Goal: Information Seeking & Learning: Find specific fact

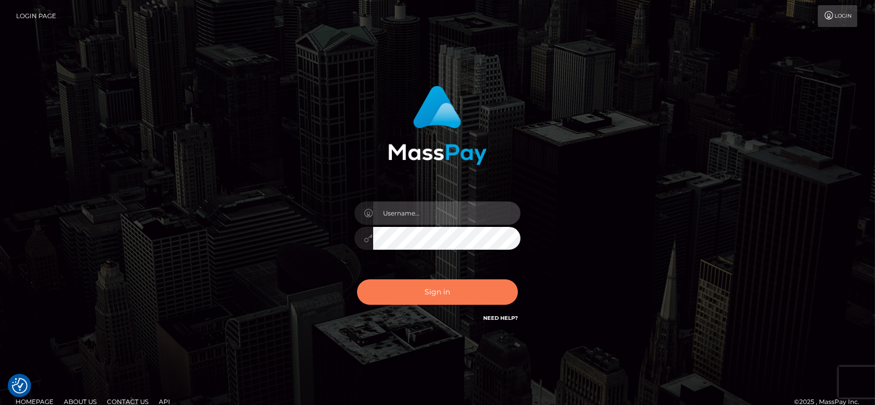
type input "fr.es"
click at [436, 285] on button "Sign in" at bounding box center [437, 291] width 161 height 25
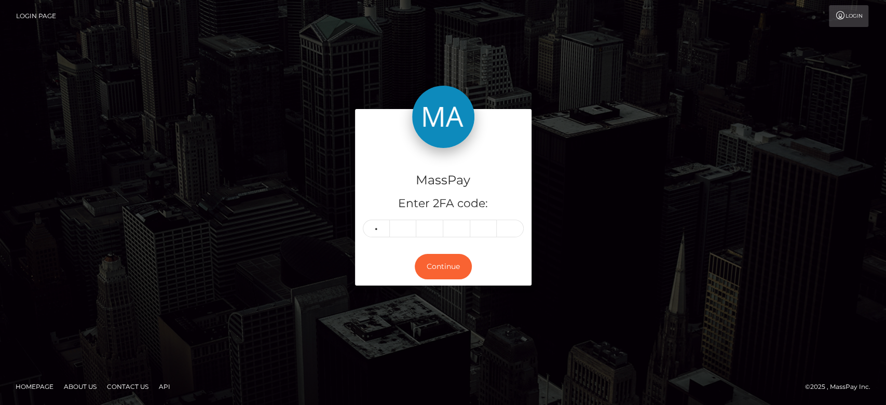
type input "9"
type input "0"
type input "4"
type input "8"
type input "0"
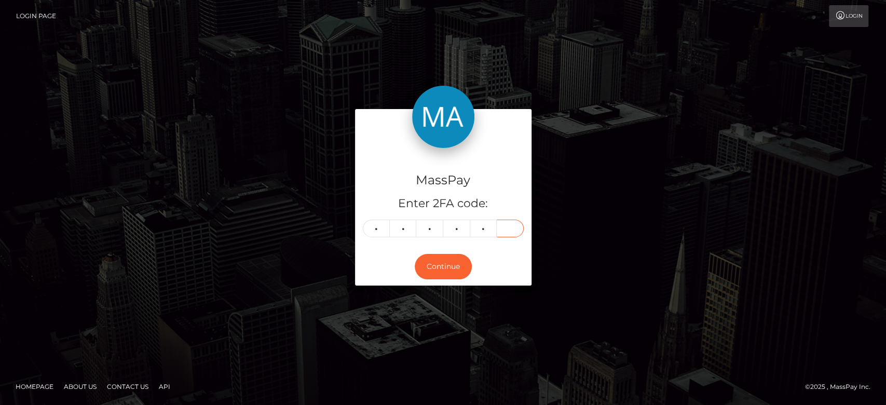
type input "3"
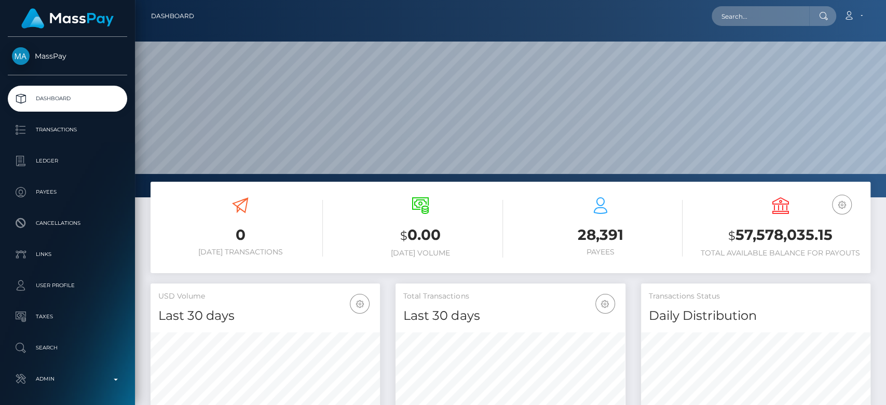
scroll to position [183, 229]
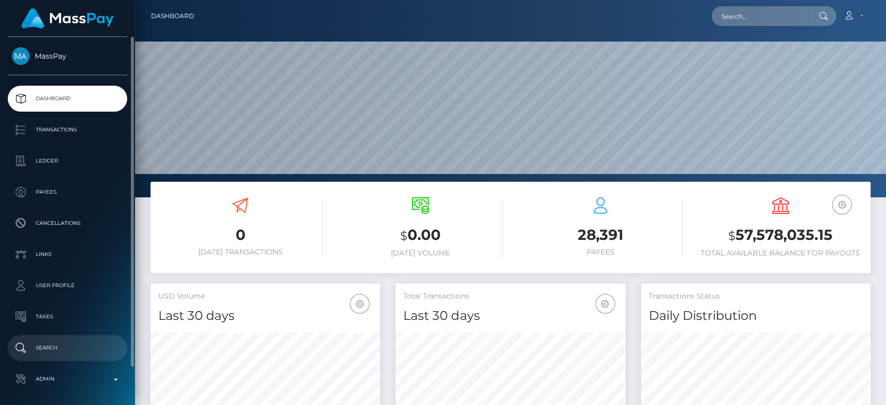
click at [62, 348] on p "Search" at bounding box center [67, 348] width 111 height 16
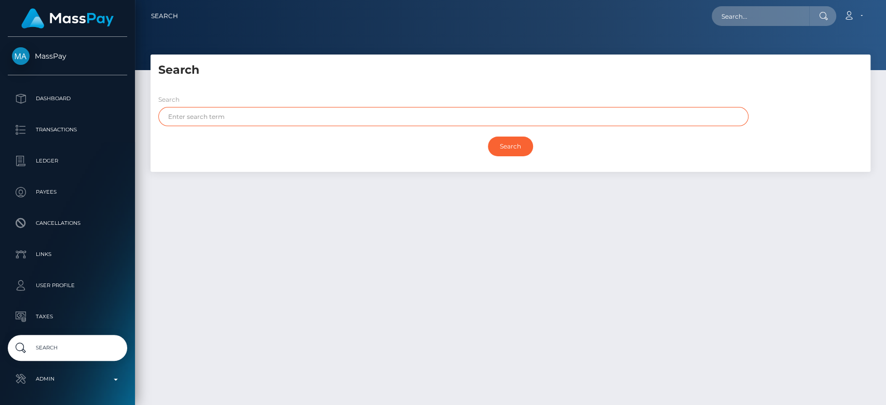
click at [224, 108] on input "text" at bounding box center [453, 116] width 590 height 19
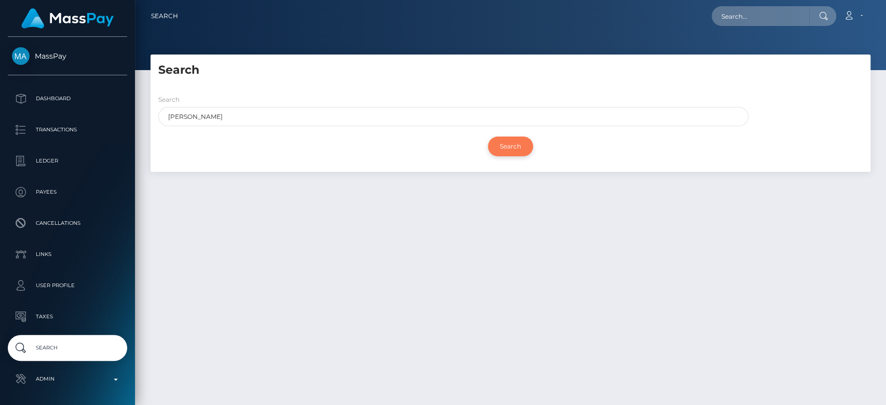
click at [513, 148] on input "Search" at bounding box center [510, 147] width 45 height 20
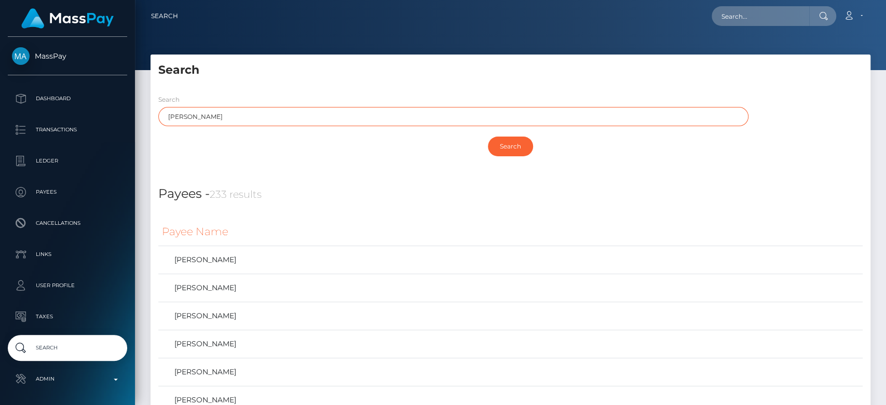
drag, startPoint x: 205, startPoint y: 121, endPoint x: 167, endPoint y: 118, distance: 37.5
click at [167, 118] on input "[PERSON_NAME]" at bounding box center [453, 116] width 590 height 19
click at [367, 118] on input "N" at bounding box center [453, 116] width 590 height 19
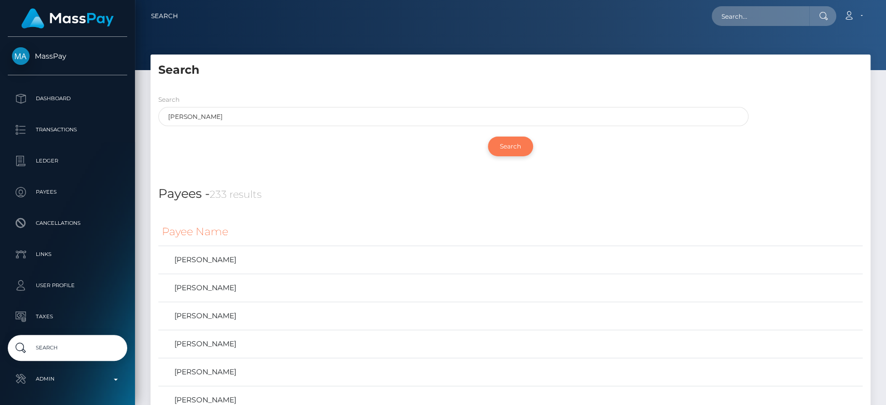
click at [522, 148] on input "Search" at bounding box center [510, 147] width 45 height 20
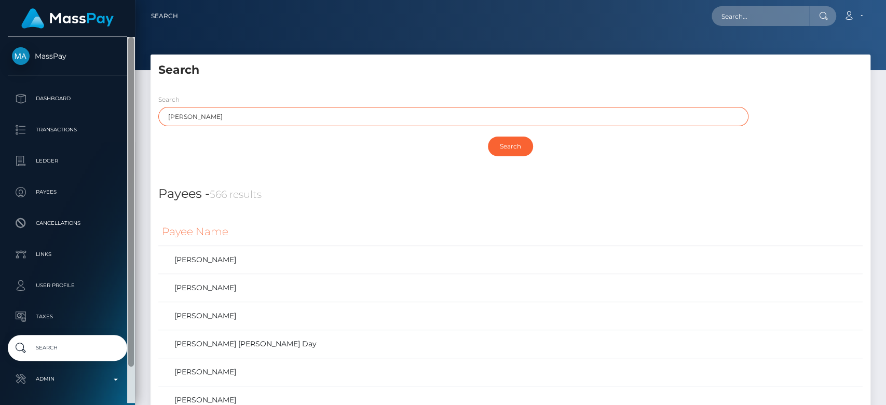
drag, startPoint x: 243, startPoint y: 116, endPoint x: 133, endPoint y: 129, distance: 111.3
click at [133, 129] on div "MassPay Dashboard Transactions Ledger Payees" at bounding box center [443, 202] width 886 height 405
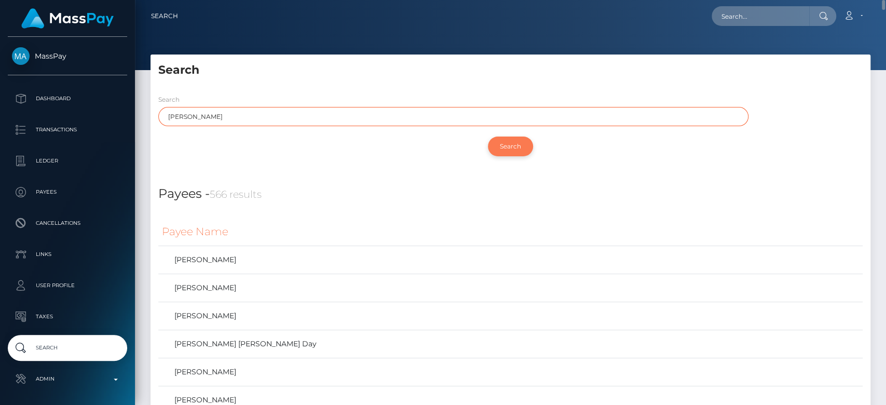
type input "ROBYN"
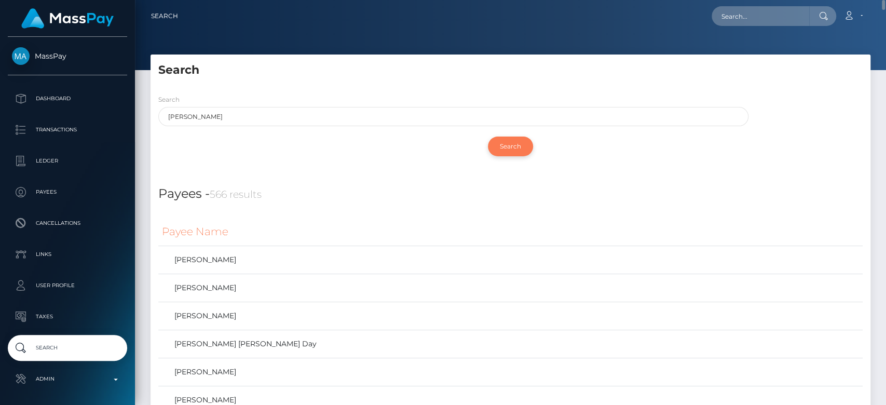
click at [521, 141] on input "Search" at bounding box center [510, 147] width 45 height 20
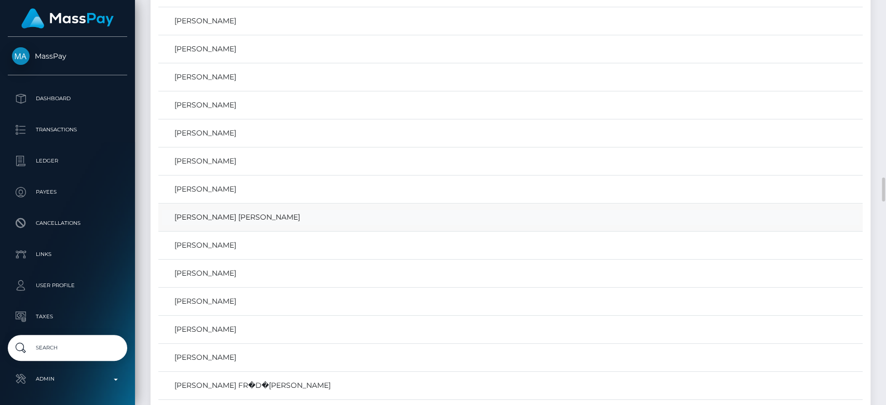
scroll to position [2987, 0]
click at [256, 265] on link "Robyn Nicole Begley" at bounding box center [510, 272] width 697 height 15
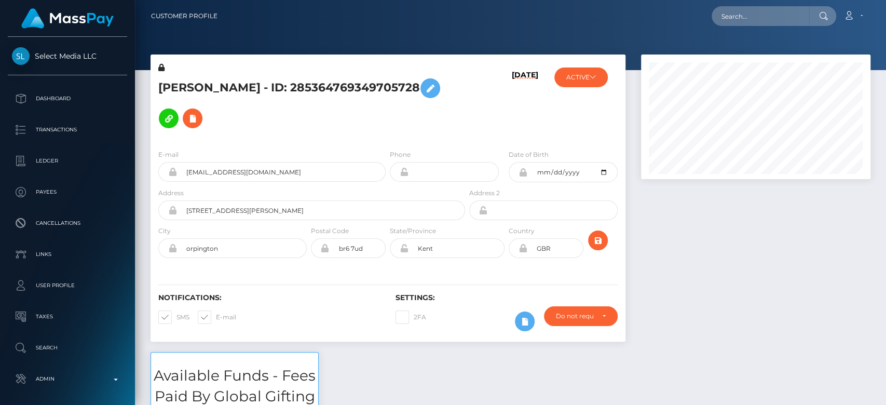
scroll to position [125, 229]
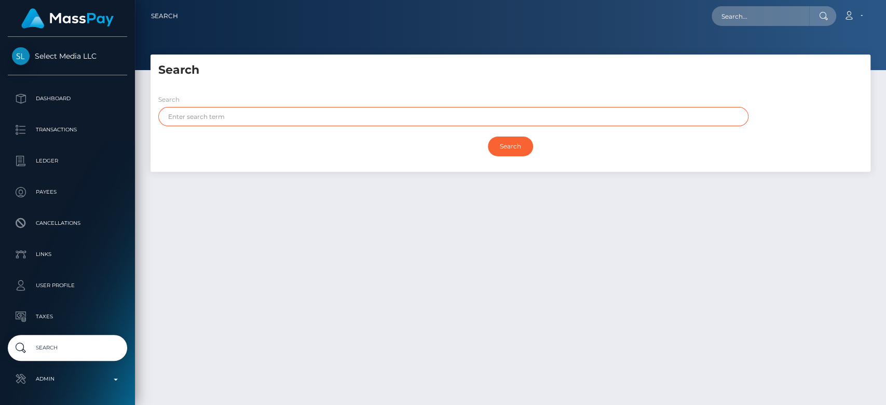
click at [382, 120] on input "text" at bounding box center [453, 116] width 590 height 19
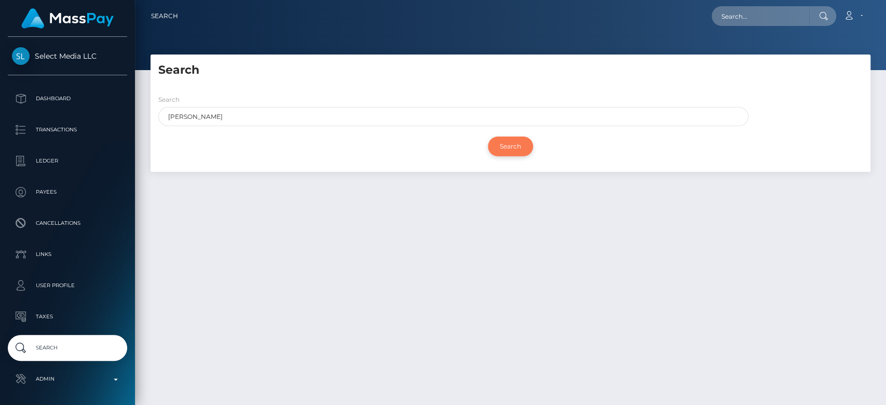
click at [504, 146] on input "Search" at bounding box center [510, 147] width 45 height 20
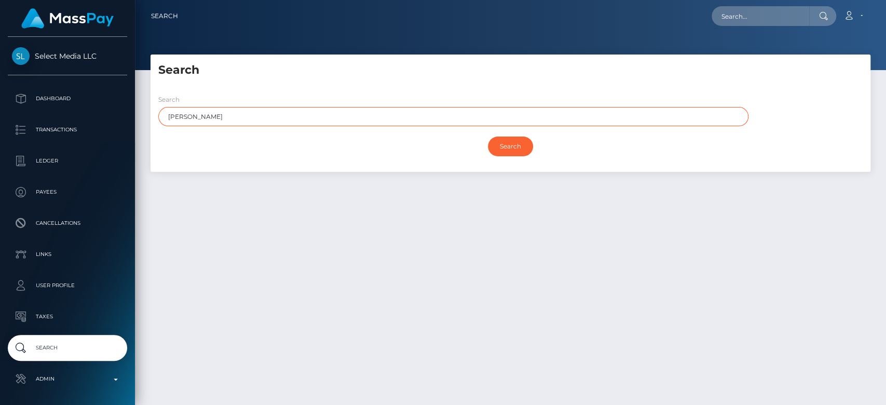
click at [187, 114] on input "ROBIN" at bounding box center [453, 116] width 590 height 19
type input "ROBYN"
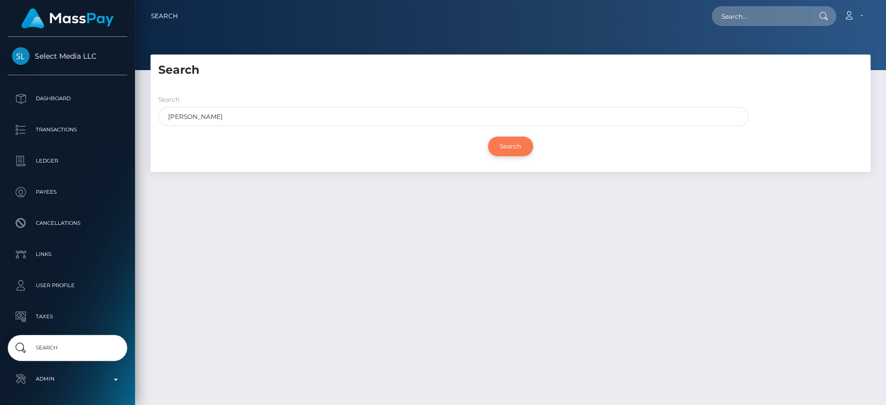
click at [511, 144] on input "Search" at bounding box center [510, 147] width 45 height 20
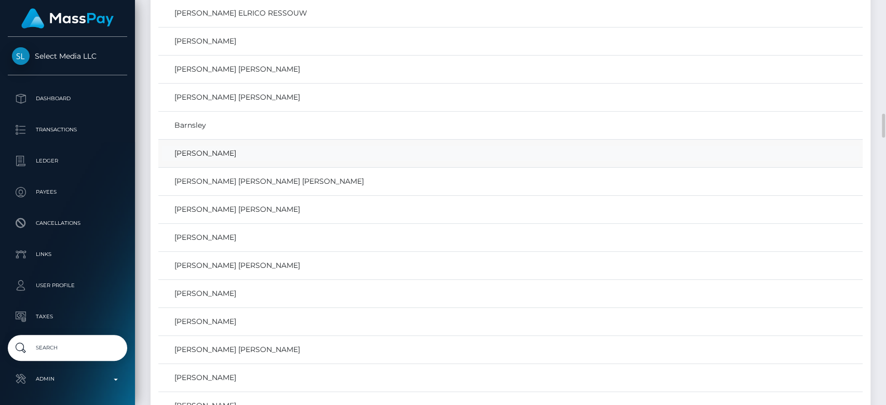
scroll to position [1954, 0]
click at [278, 157] on link "Robyn Nicole Begley" at bounding box center [510, 155] width 697 height 15
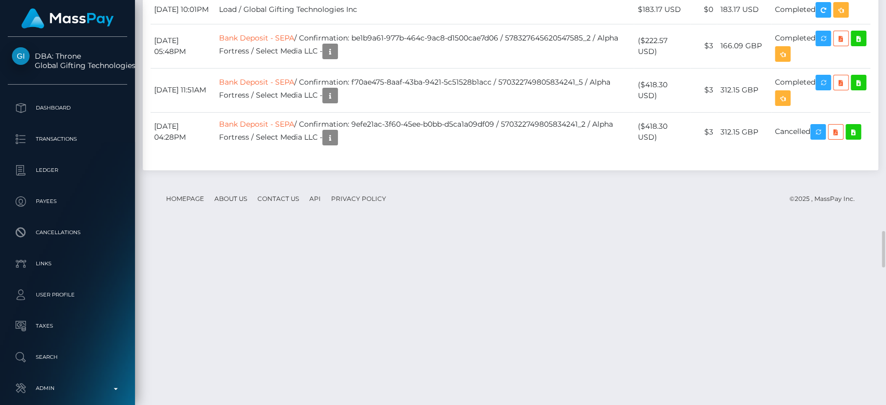
scroll to position [2565, 0]
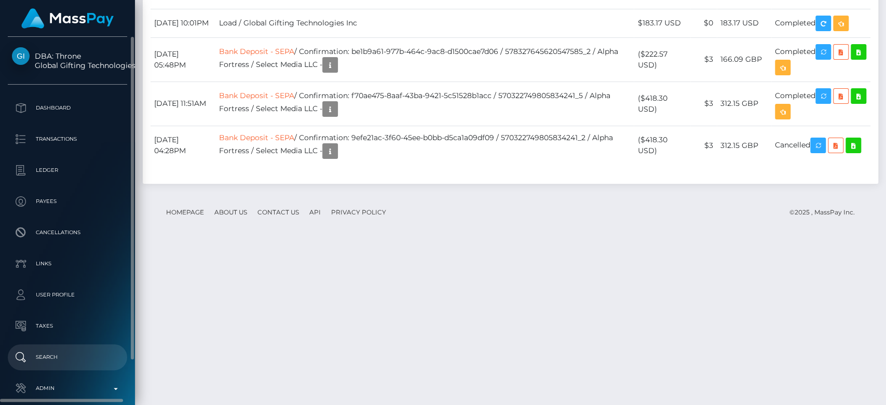
click at [49, 357] on p "Search" at bounding box center [67, 357] width 111 height 16
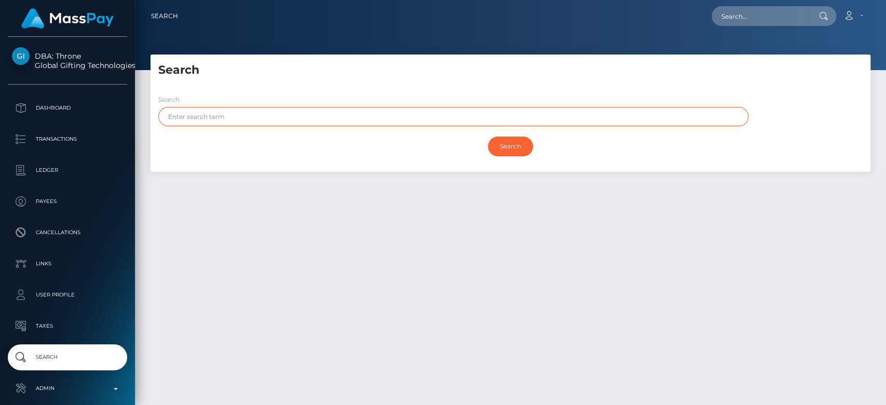
click at [329, 122] on input "text" at bounding box center [453, 116] width 590 height 19
type input "r"
type input "[PERSON_NAME]"
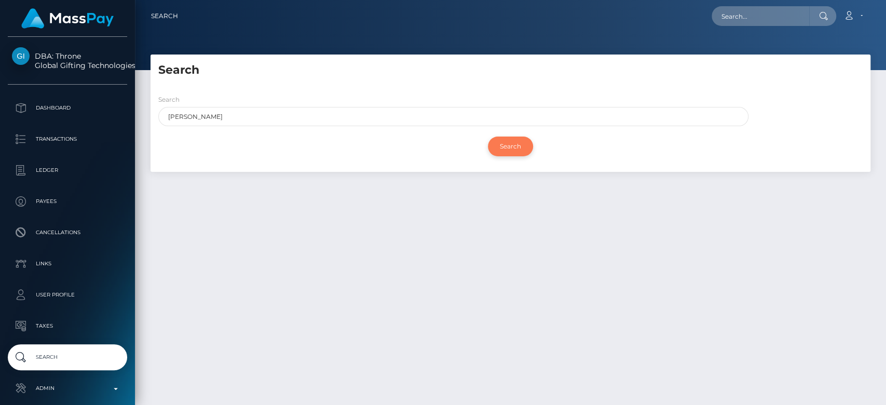
click at [507, 145] on input "Search" at bounding box center [510, 147] width 45 height 20
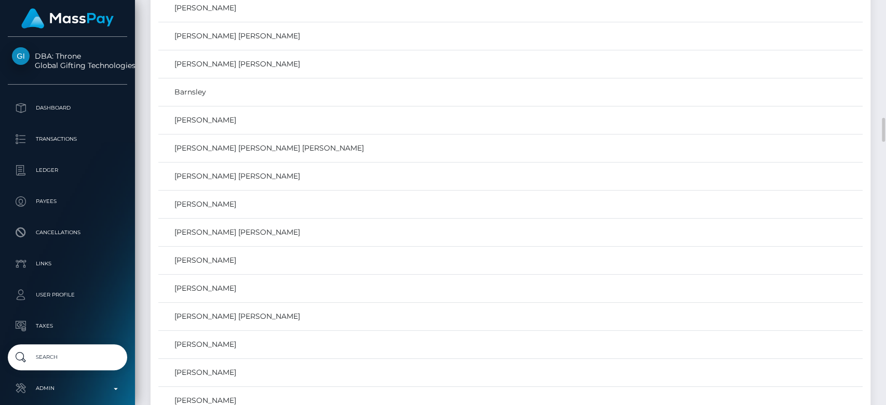
scroll to position [1999, 0]
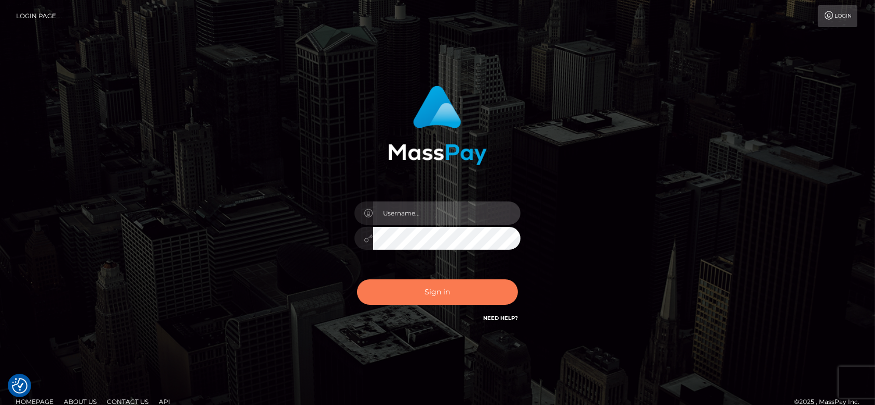
type input "fr.es"
click at [488, 291] on button "Sign in" at bounding box center [437, 291] width 161 height 25
type input "fr.es"
click at [466, 281] on button "Sign in" at bounding box center [437, 291] width 161 height 25
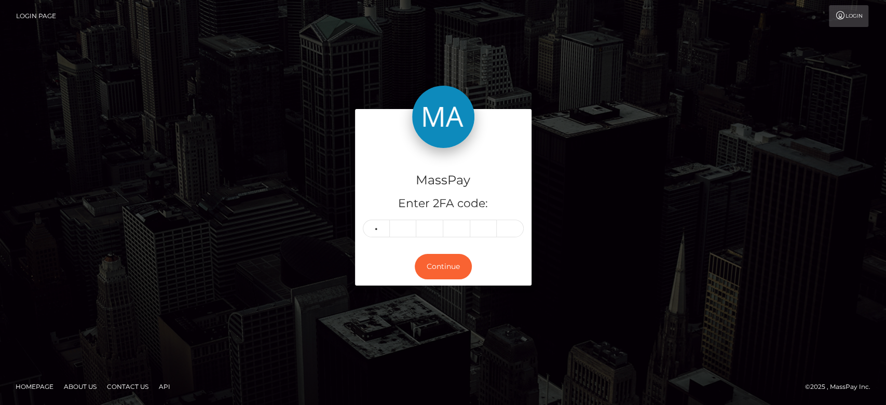
type input "2"
type input "6"
type input "4"
type input "1"
type input "2"
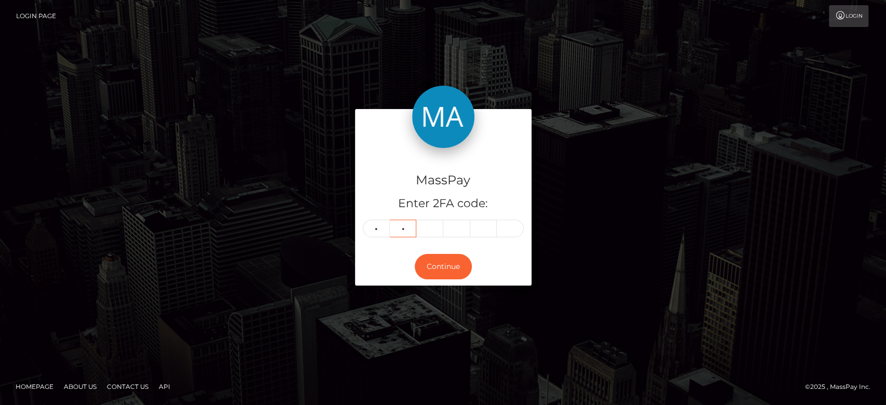
type input "6"
type input "4"
type input "2"
type input "1"
type input "3"
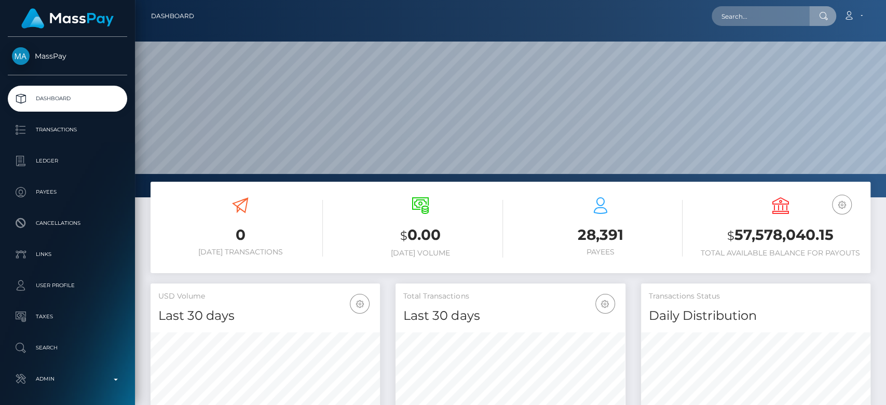
scroll to position [183, 229]
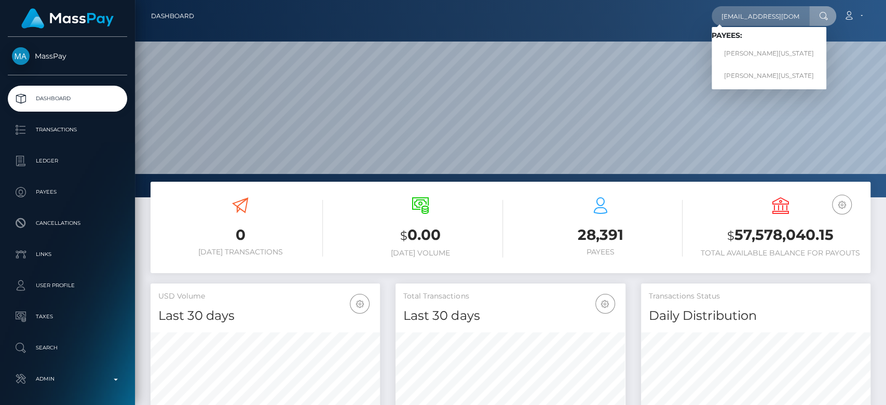
type input "[EMAIL_ADDRESS][DOMAIN_NAME]"
click at [755, 48] on link "[PERSON_NAME][US_STATE]" at bounding box center [769, 53] width 115 height 19
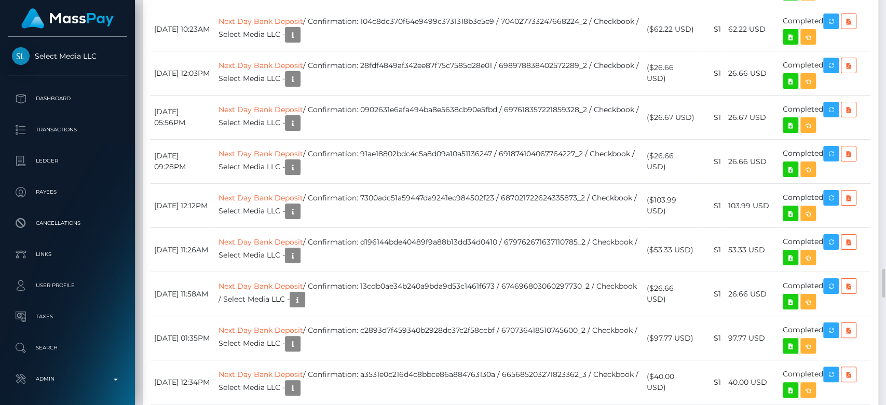
scroll to position [3762, 0]
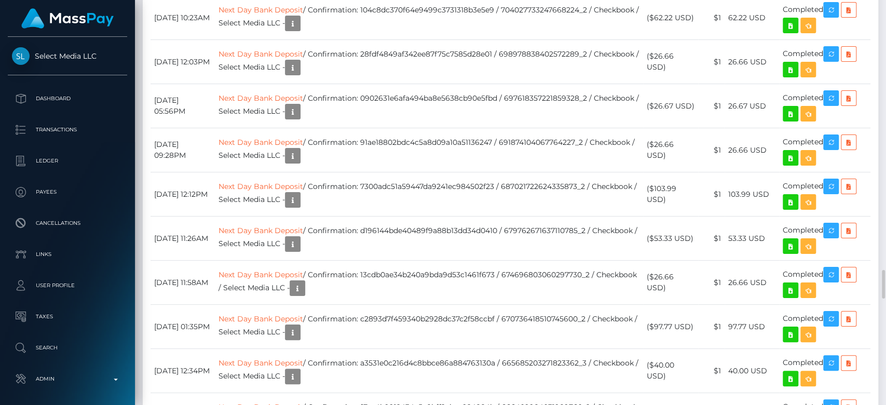
copy td "83da067e0e4442419dceccdc1844b859"
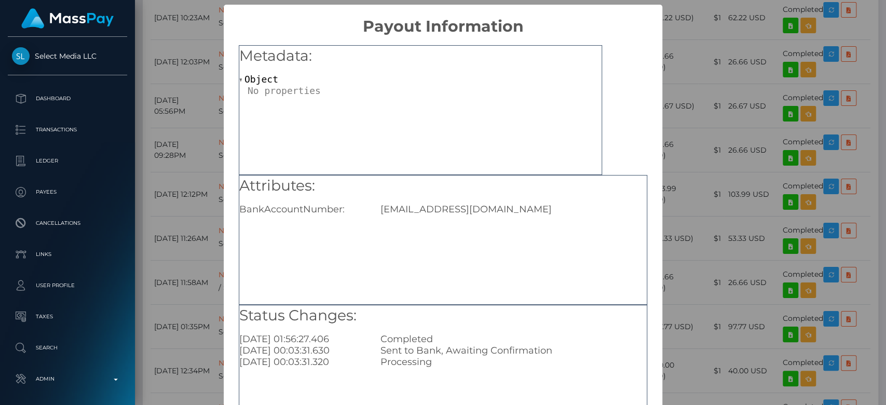
click at [665, 251] on div "× Payout Information Metadata: Object Attributes: BankAccountNumber: shanie395@…" at bounding box center [443, 202] width 886 height 405
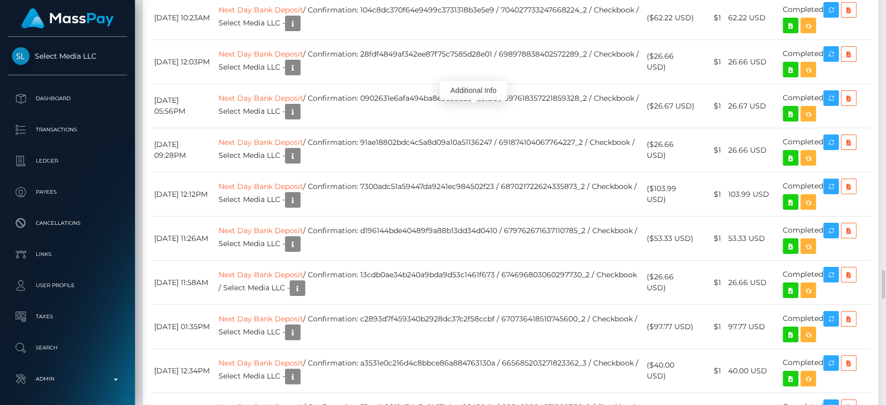
copy td "83da067e0e4442419dceccdc1844b859"
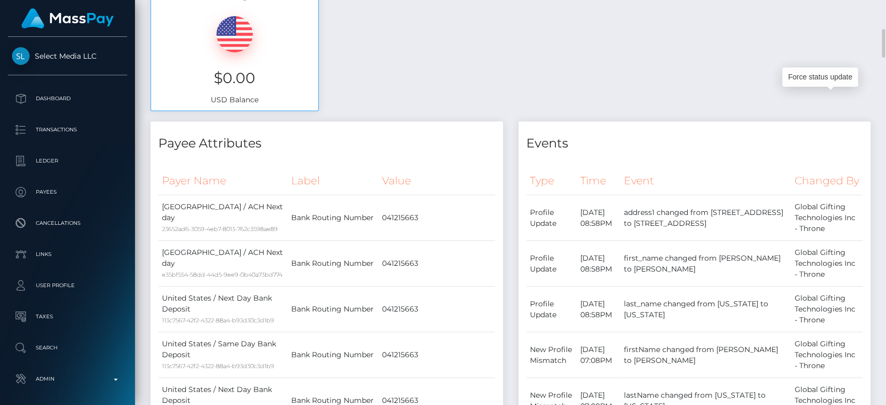
scroll to position [0, 0]
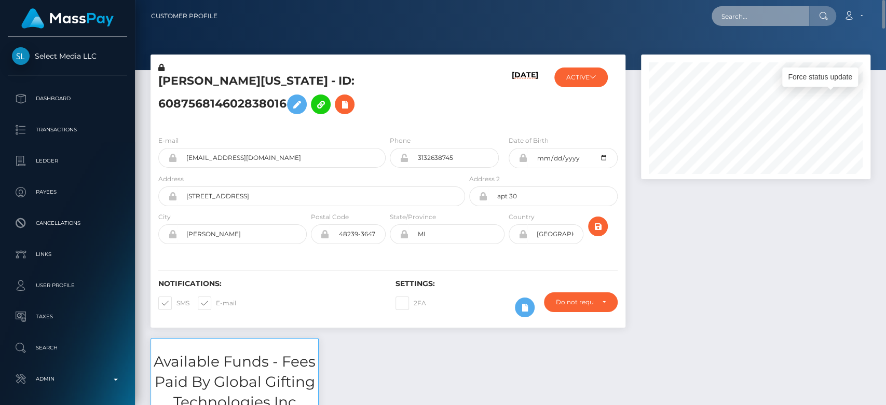
click at [806, 15] on input "text" at bounding box center [761, 16] width 98 height 20
paste input "1344304972"
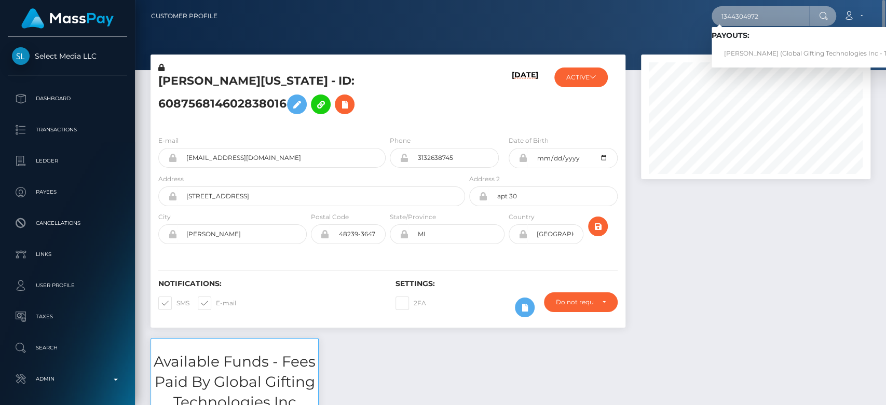
type input "1344304972"
click at [751, 50] on link "Monika Ferreira (Global Gifting Technologies Inc - Throne)" at bounding box center [816, 53] width 209 height 19
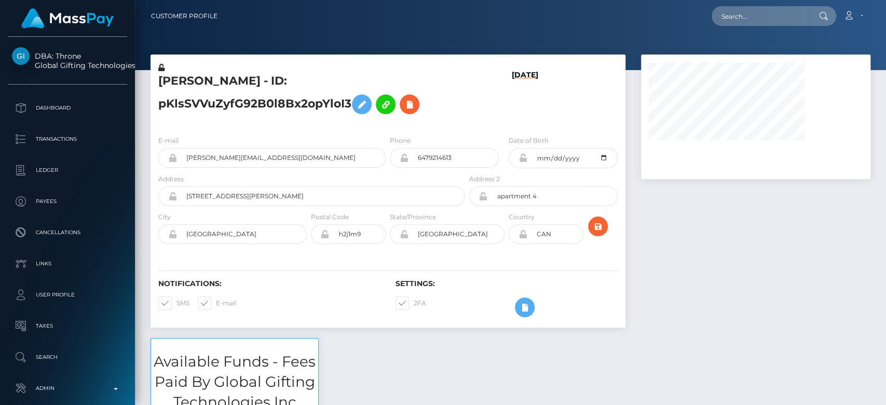
click at [719, 223] on div at bounding box center [755, 195] width 245 height 283
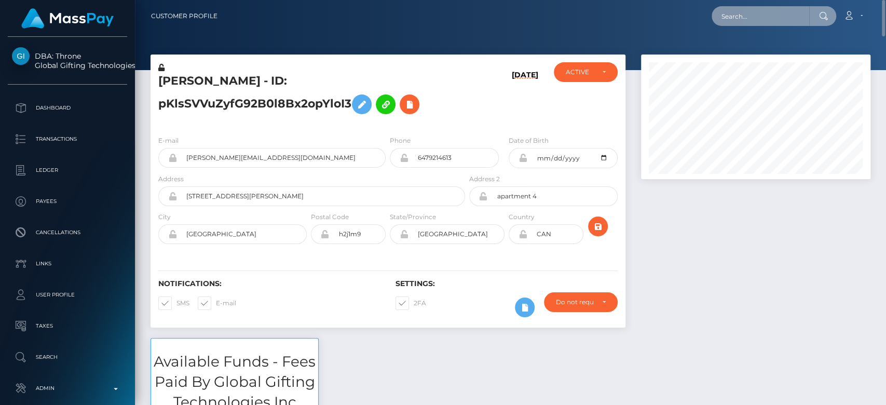
click at [746, 18] on input "text" at bounding box center [761, 16] width 98 height 20
paste input "dimarciacontact@gmail.com"
type input "dimarciacontact@gmail.com"
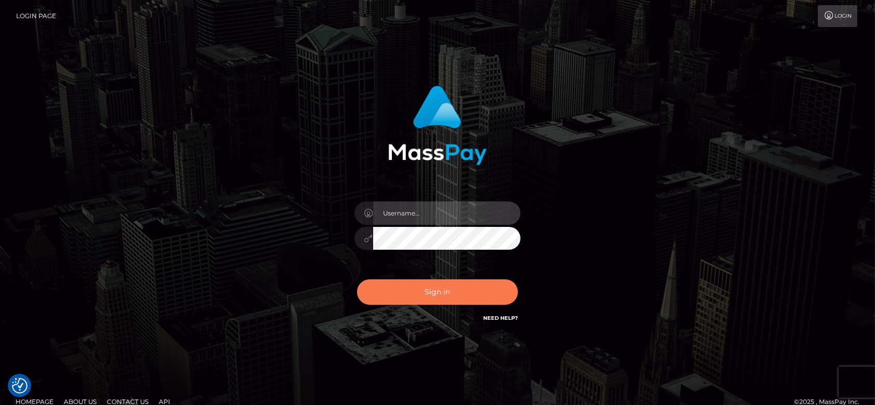
type input "[DOMAIN_NAME]"
click at [446, 287] on button "Sign in" at bounding box center [437, 291] width 161 height 25
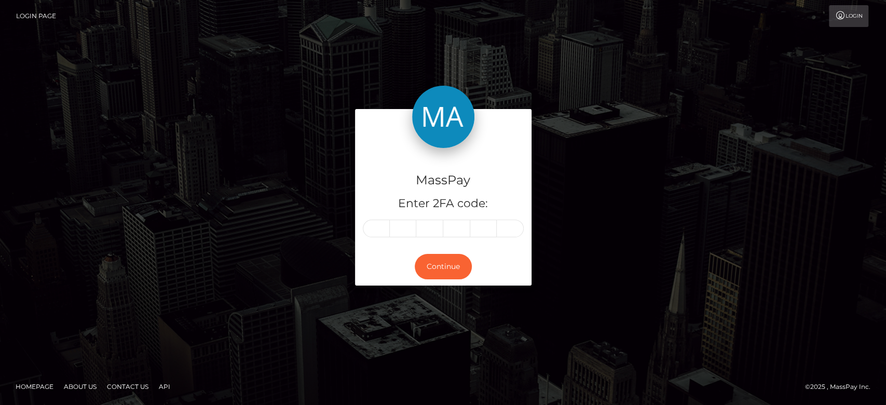
click at [383, 230] on input "text" at bounding box center [376, 229] width 27 height 18
type input "0"
type input "9"
type input "6"
type input "3"
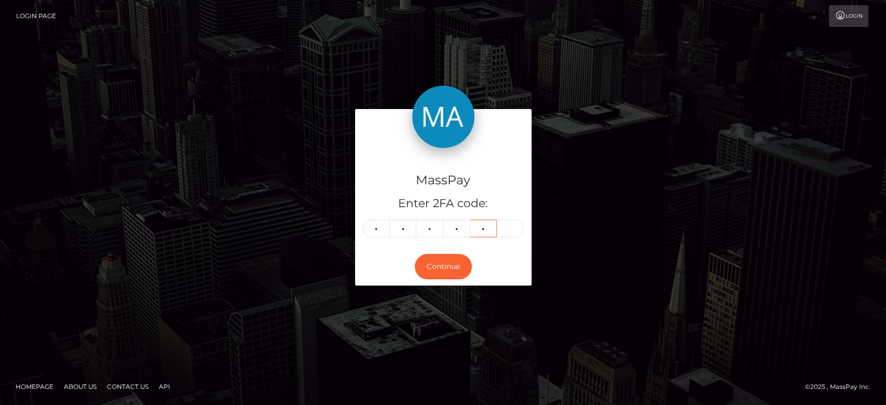
type input "9"
type input "1"
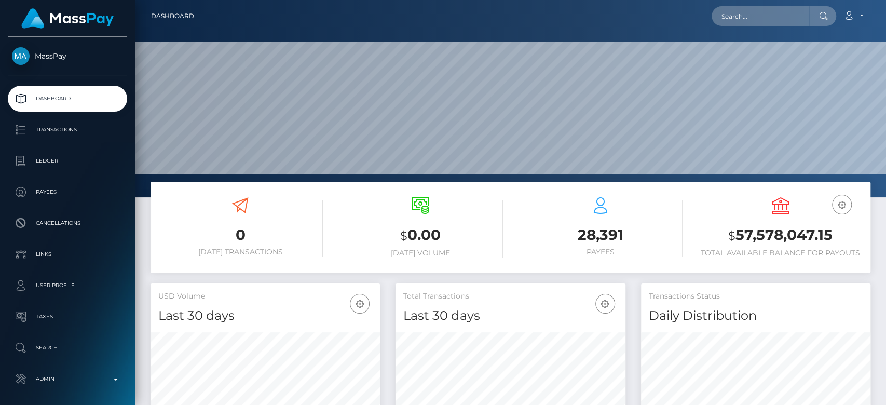
scroll to position [183, 229]
click at [746, 20] on input "text" at bounding box center [761, 16] width 98 height 20
paste input "[EMAIL_ADDRESS][DOMAIN_NAME]"
type input "[EMAIL_ADDRESS][DOMAIN_NAME]"
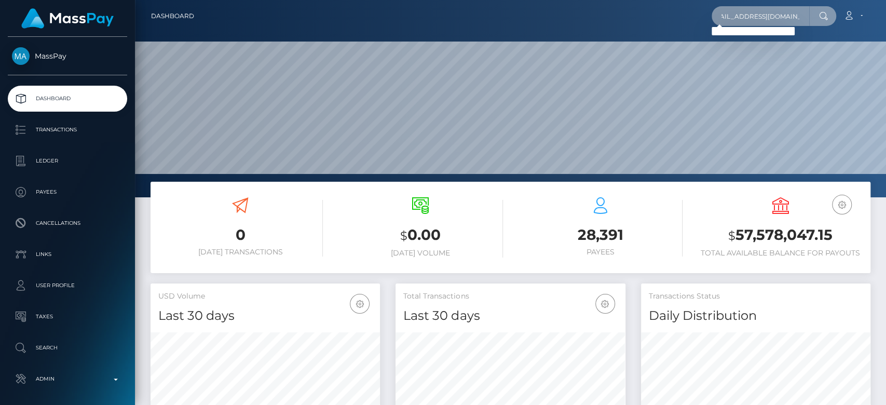
scroll to position [0, 0]
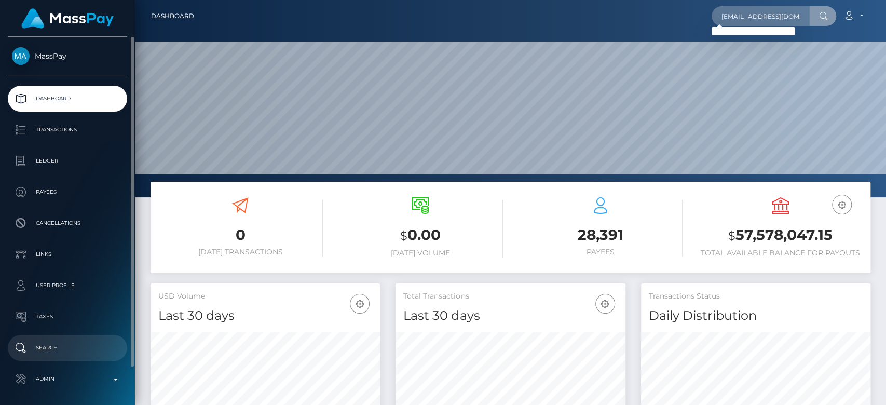
click at [75, 343] on p "Search" at bounding box center [67, 348] width 111 height 16
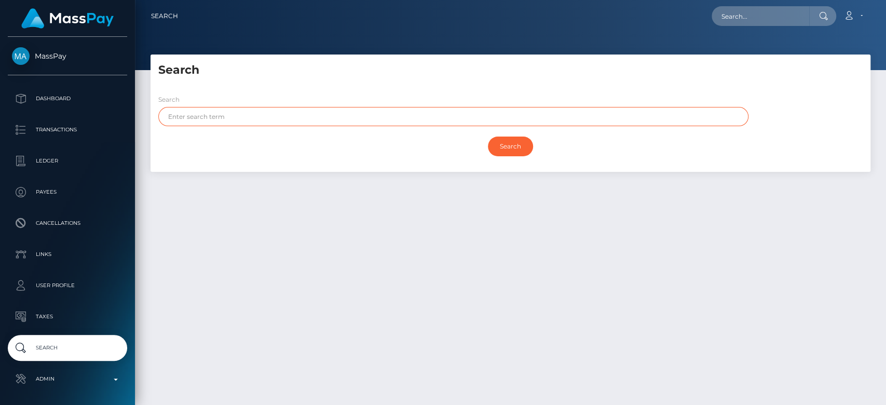
click at [357, 111] on input "text" at bounding box center [453, 116] width 590 height 19
paste input "[PERSON_NAME]"
type input "[PERSON_NAME]"
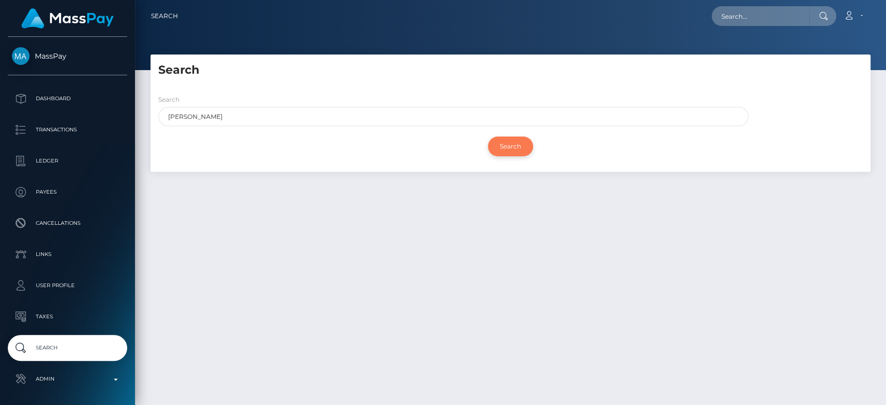
click at [512, 147] on input "Search" at bounding box center [510, 147] width 45 height 20
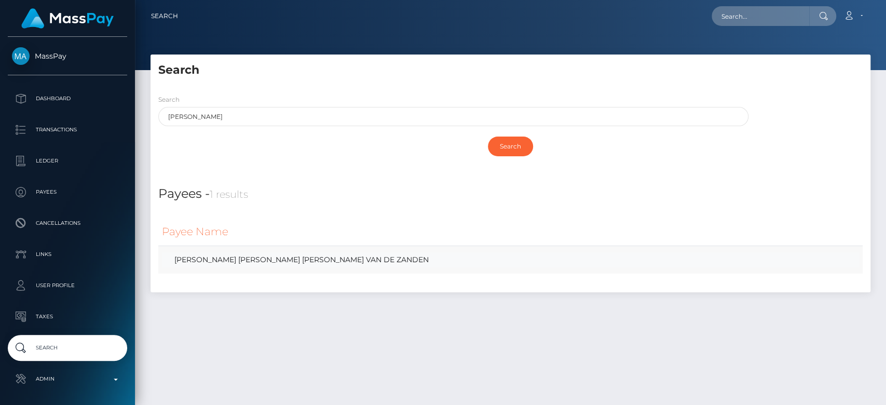
click at [355, 253] on link "[PERSON_NAME] [PERSON_NAME] [PERSON_NAME] VAN DE ZANDEN" at bounding box center [510, 259] width 697 height 15
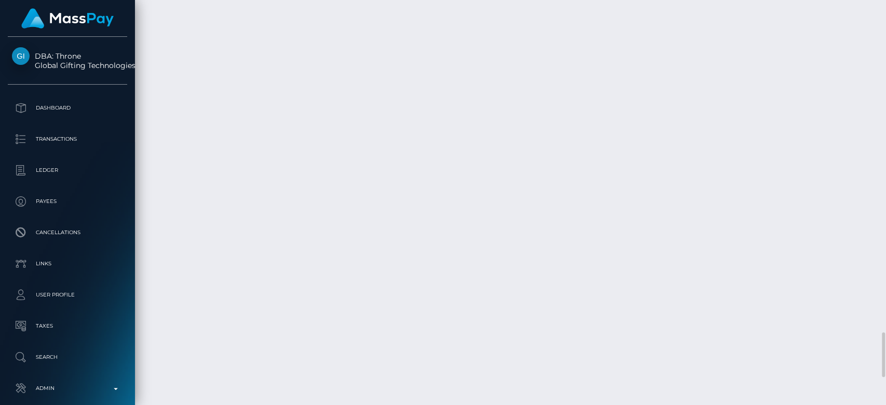
scroll to position [125, 229]
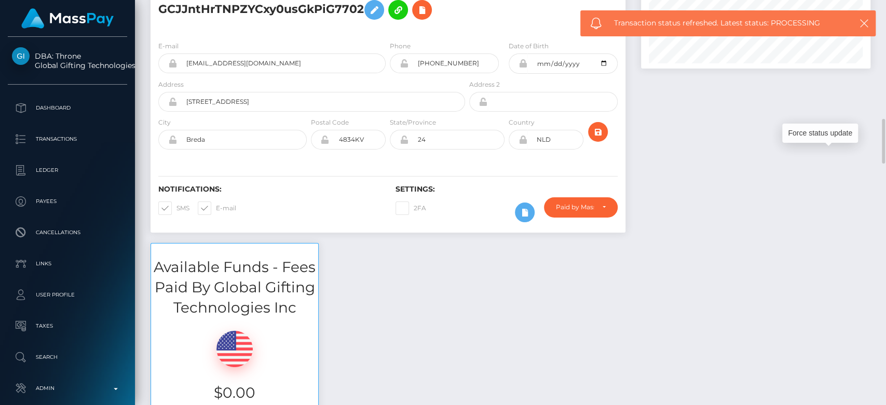
scroll to position [0, 0]
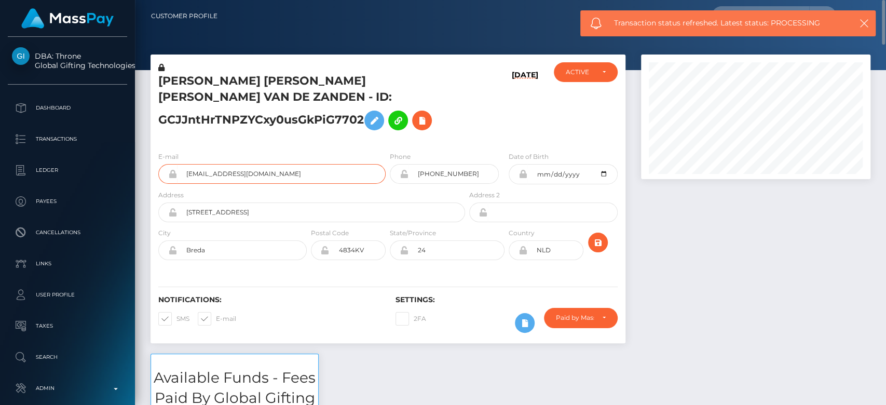
drag, startPoint x: 293, startPoint y: 193, endPoint x: 184, endPoint y: 198, distance: 109.1
click at [184, 189] on div "E-mail zwartzuur.mixer.0i@icloud.com" at bounding box center [269, 170] width 237 height 38
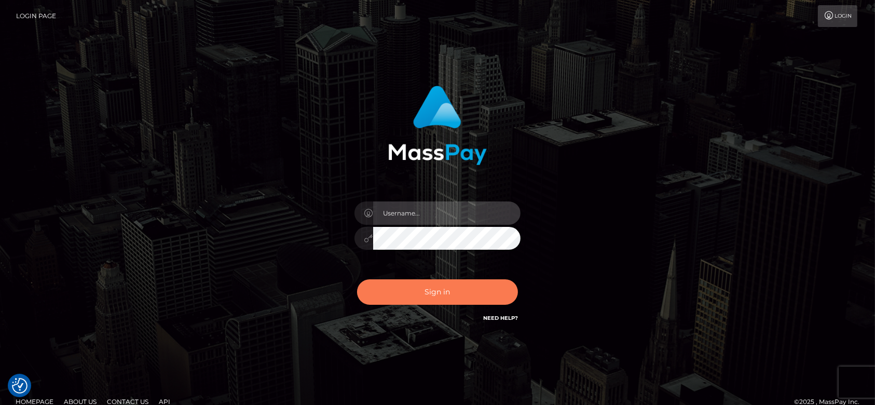
type input "[DOMAIN_NAME]"
click at [468, 300] on button "Sign in" at bounding box center [437, 291] width 161 height 25
type input "[DOMAIN_NAME]"
click at [431, 293] on button "Sign in" at bounding box center [437, 291] width 161 height 25
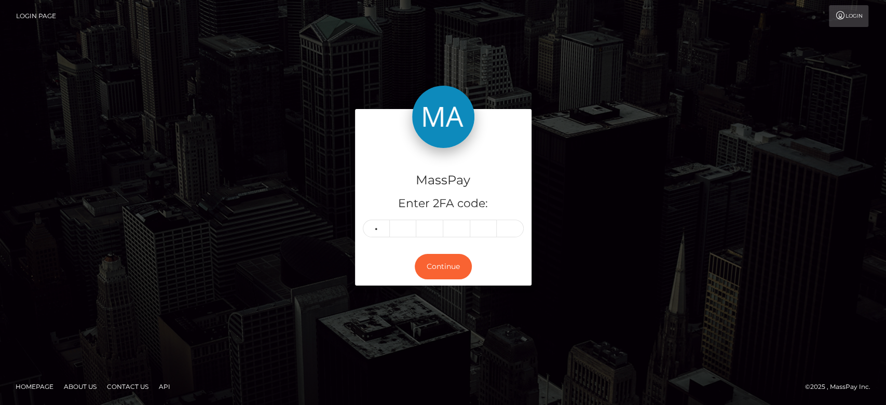
type input "1"
type input "8"
type input "0"
type input "5"
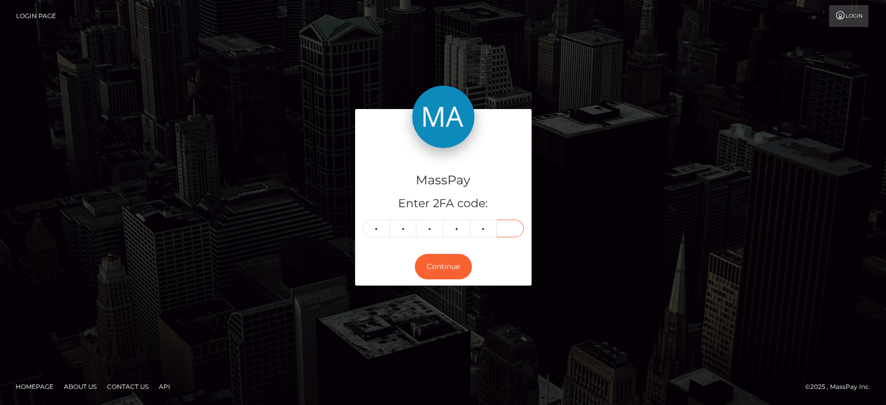
type input "4"
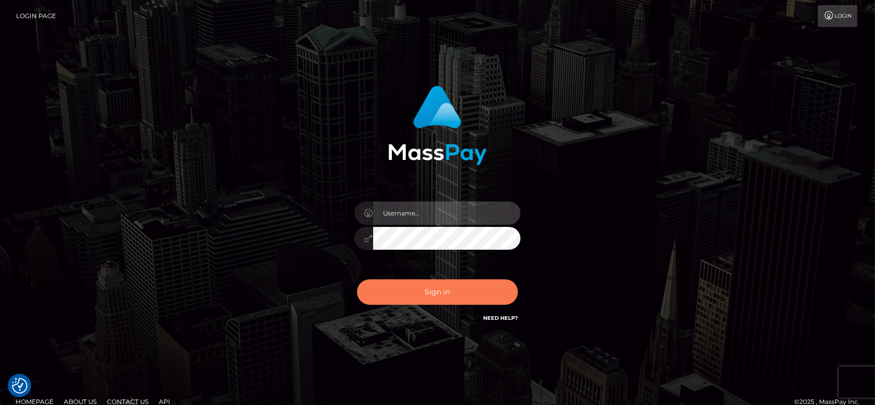
type input "fr.es"
click at [421, 279] on button "Sign in" at bounding box center [437, 291] width 161 height 25
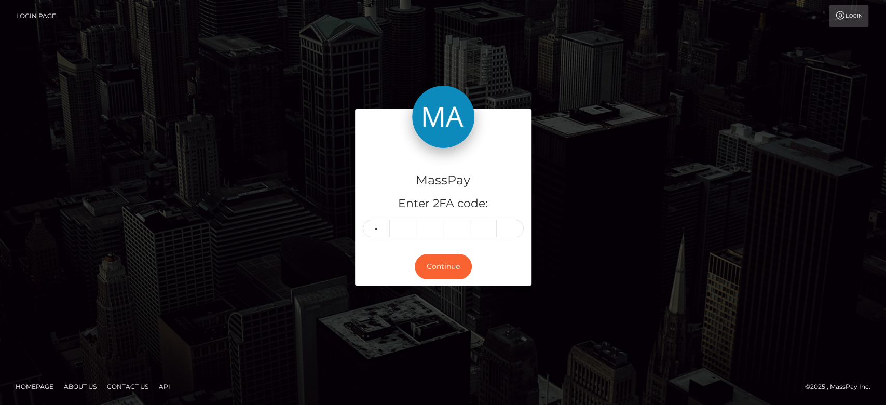
type input "7"
type input "3"
type input "8"
type input "1"
type input "2"
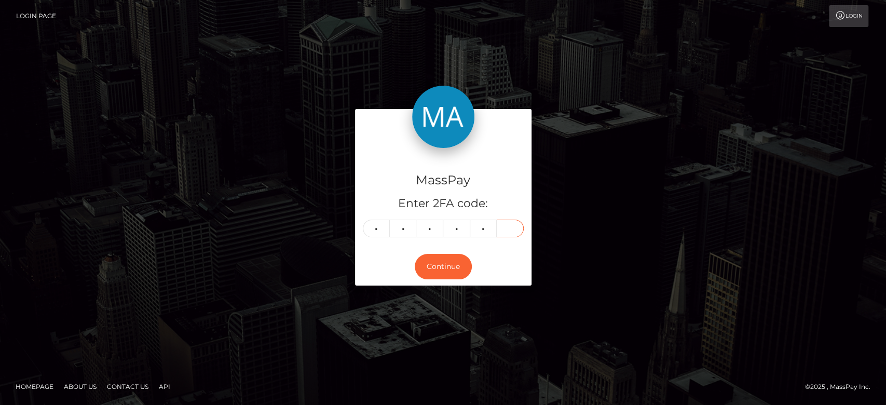
type input "1"
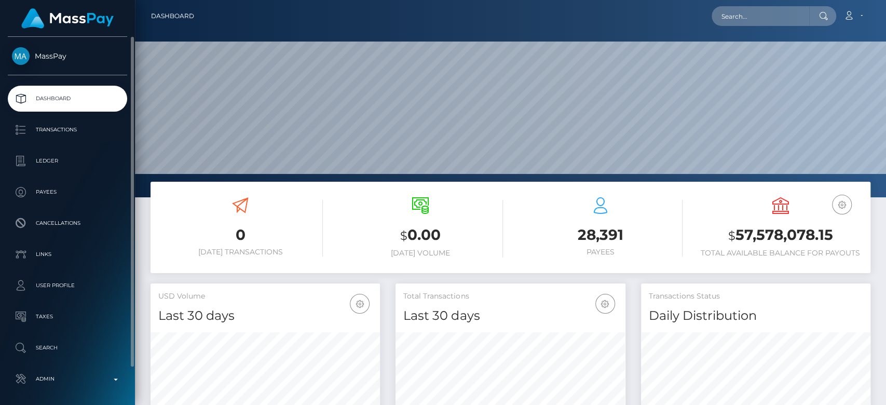
scroll to position [40, 0]
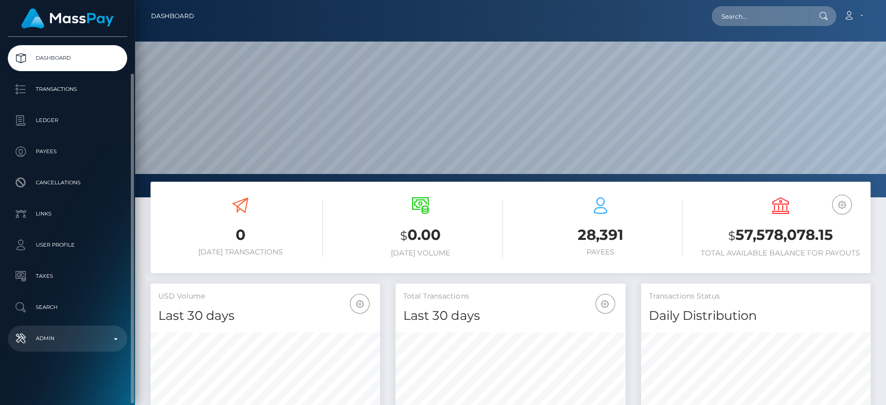
click at [67, 337] on p "Admin" at bounding box center [67, 339] width 111 height 16
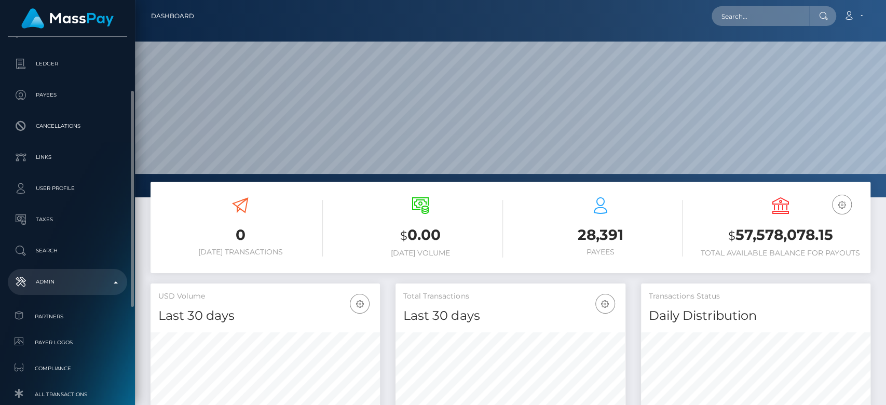
scroll to position [94, 0]
click at [103, 291] on p "Admin" at bounding box center [67, 285] width 111 height 16
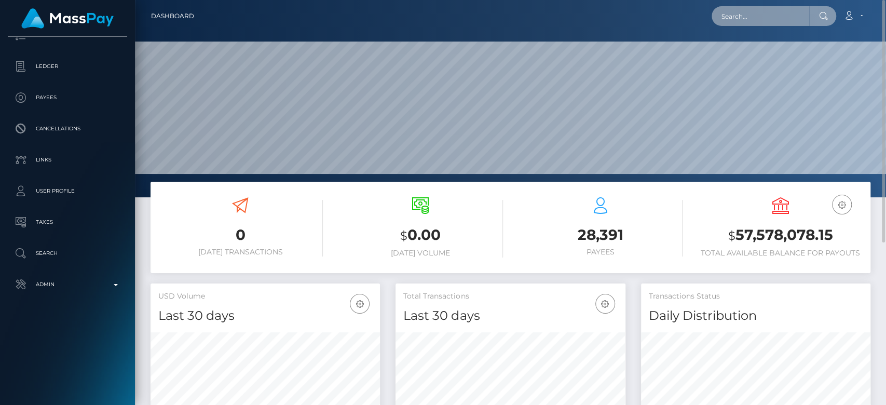
click at [734, 19] on input "text" at bounding box center [761, 16] width 98 height 20
paste input "[EMAIL_ADDRESS][DOMAIN_NAME]"
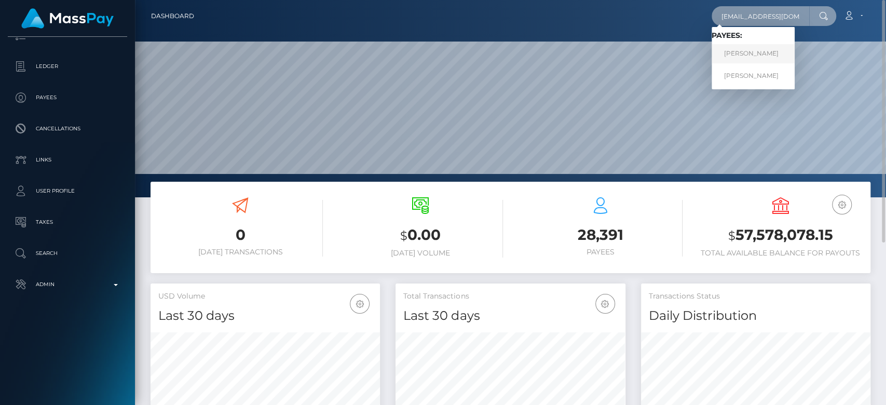
type input "[EMAIL_ADDRESS][DOMAIN_NAME]"
click at [758, 47] on link "Nina Vladimirovna Ovchinnikova" at bounding box center [753, 53] width 83 height 19
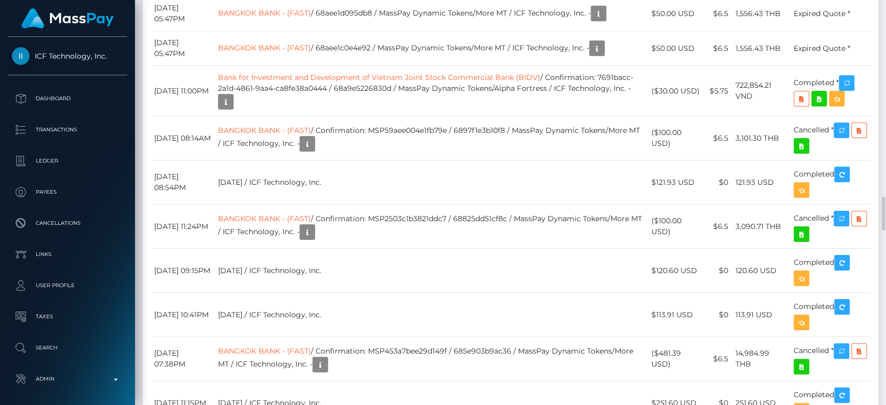
scroll to position [2338, 0]
click at [588, 116] on td "Bank for Investment and Development of Vietnam Joint Stock Commercial Bank (BID…" at bounding box center [430, 90] width 433 height 50
click at [361, 65] on td "BANGKOK BANK - (FAST) / 68aee1c0e4e92 / MassPay Dynamic Tokens/More MT / ICF Te…" at bounding box center [430, 48] width 433 height 35
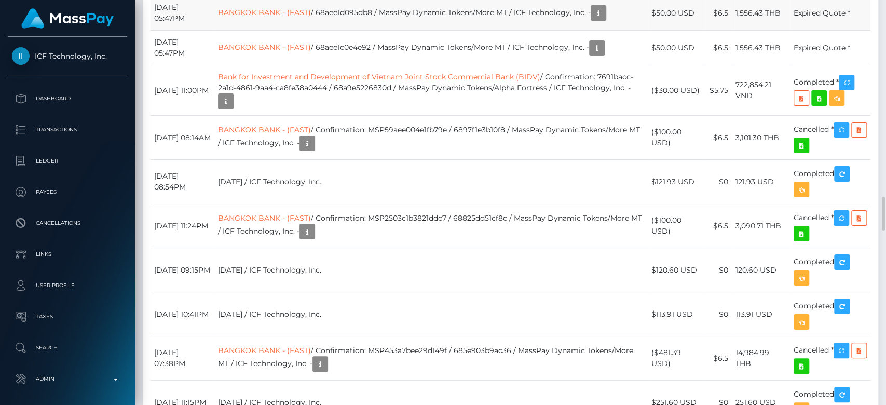
click at [363, 31] on td "BANGKOK BANK - (FAST) / 68aee1d095db8 / MassPay Dynamic Tokens/More MT / ICF Te…" at bounding box center [430, 13] width 433 height 35
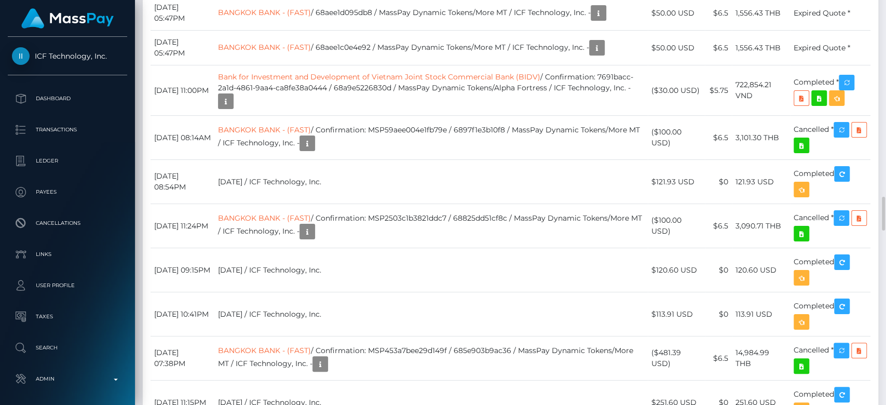
click at [374, 31] on td "BANGKOK BANK - (FAST) / 68aee1d095db8 / MassPay Dynamic Tokens/More MT / ICF Te…" at bounding box center [430, 13] width 433 height 35
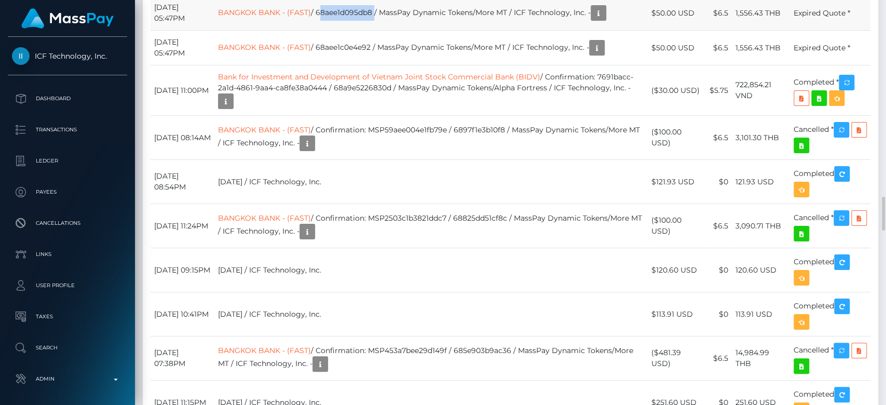
click at [374, 31] on td "BANGKOK BANK - (FAST) / 68aee1d095db8 / MassPay Dynamic Tokens/More MT / ICF Te…" at bounding box center [430, 13] width 433 height 35
click at [372, 65] on td "BANGKOK BANK - (FAST) / 68aee1c0e4e92 / MassPay Dynamic Tokens/More MT / ICF Te…" at bounding box center [430, 48] width 433 height 35
click at [582, 116] on td "Bank for Investment and Development of Vietnam Joint Stock Commercial Bank (BID…" at bounding box center [430, 90] width 433 height 50
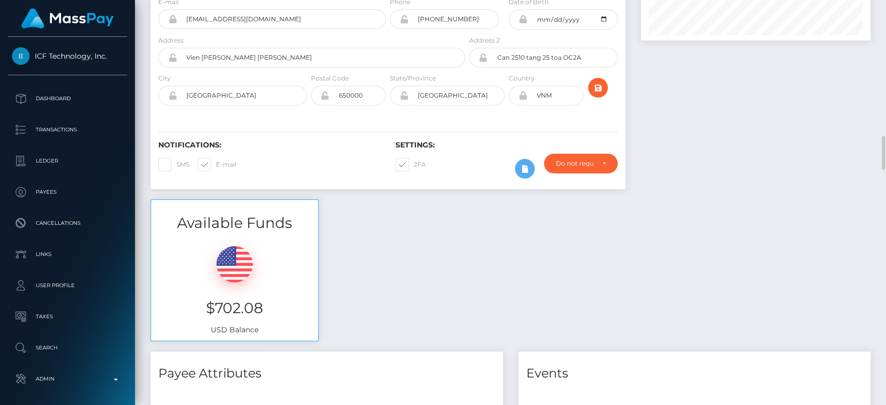
scroll to position [0, 0]
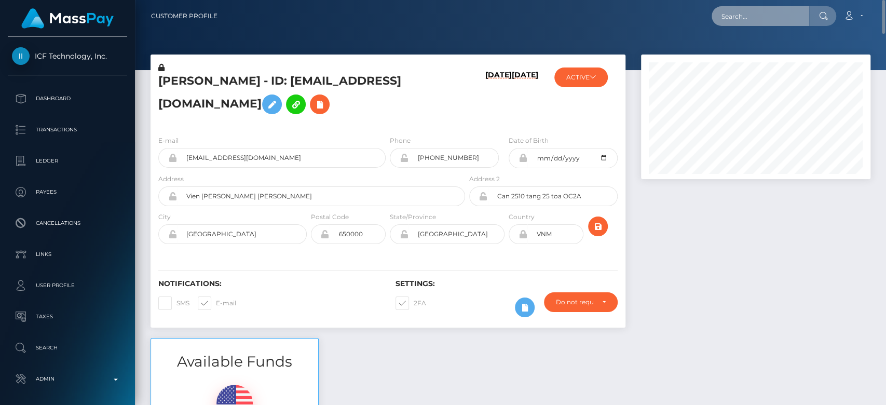
click at [761, 16] on input "text" at bounding box center [761, 16] width 98 height 20
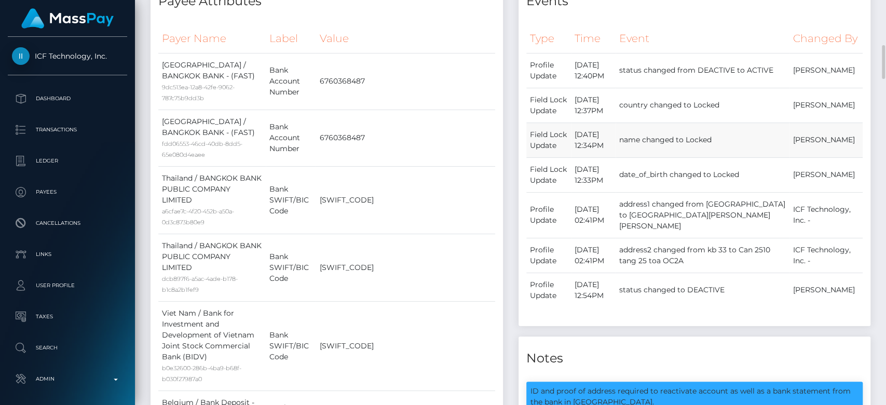
scroll to position [513, 0]
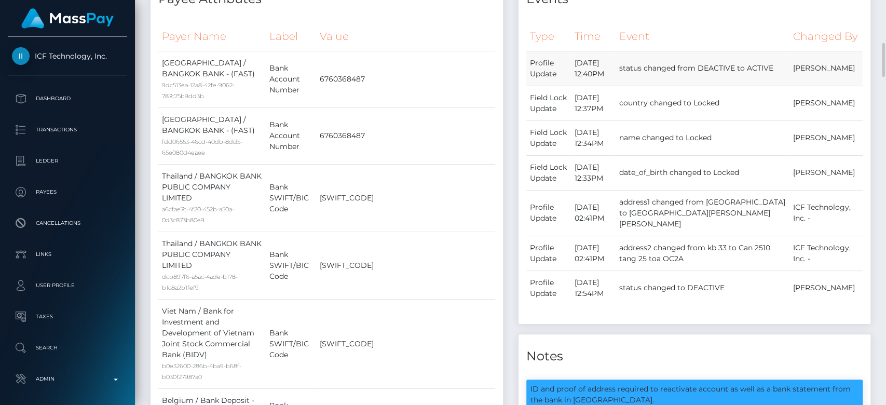
drag, startPoint x: 839, startPoint y: 84, endPoint x: 797, endPoint y: 78, distance: 41.9
click at [797, 78] on td "Dan Cirnat" at bounding box center [825, 68] width 73 height 35
click at [776, 86] on td "status changed from DEACTIVE to ACTIVE" at bounding box center [703, 68] width 174 height 35
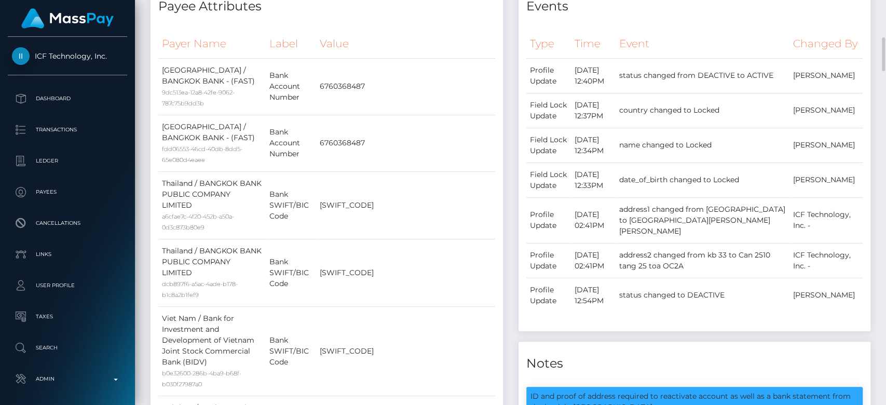
scroll to position [495, 0]
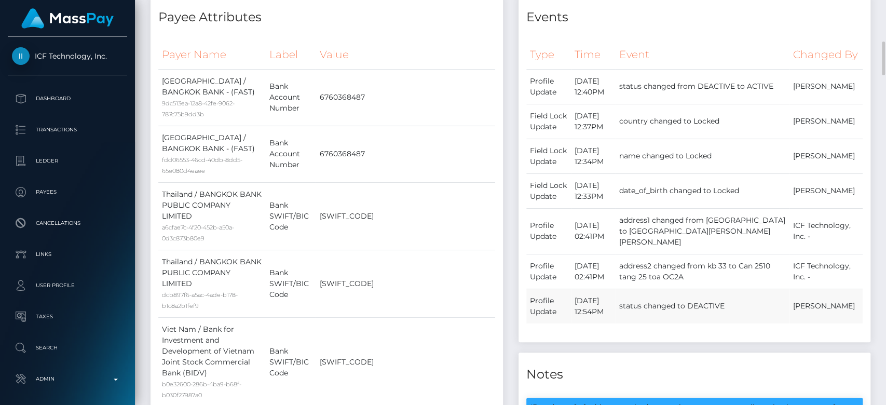
drag, startPoint x: 645, startPoint y: 302, endPoint x: 583, endPoint y: 302, distance: 61.8
click at [583, 302] on td "August 26, 2022 12:54PM" at bounding box center [593, 306] width 45 height 35
click at [673, 330] on div "Type Time Event Changed By Profile Update" at bounding box center [694, 188] width 337 height 296
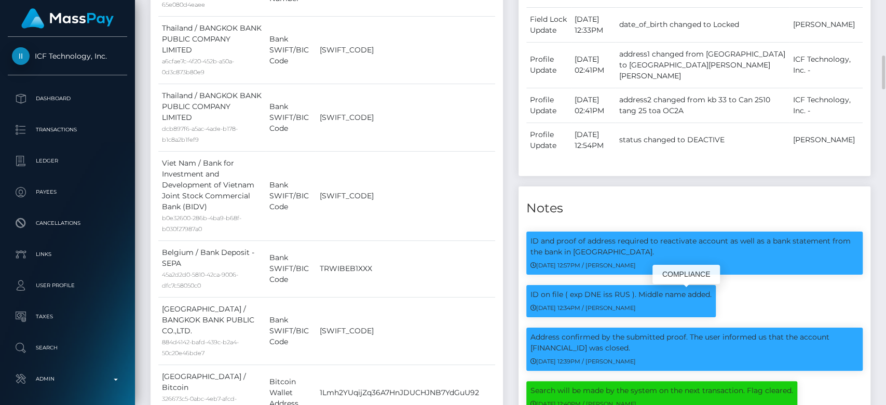
scroll to position [125, 229]
drag, startPoint x: 537, startPoint y: 270, endPoint x: 563, endPoint y: 273, distance: 26.1
click at [563, 273] on div "ID and proof of address required to reactivate account as well as a bank statem…" at bounding box center [694, 252] width 337 height 43
click at [558, 270] on div "08/26/22 12:57PM / Roxana Ionescu" at bounding box center [694, 265] width 329 height 11
click at [718, 246] on p "ID and proof of address required to reactivate account as well as a bank statem…" at bounding box center [694, 247] width 329 height 22
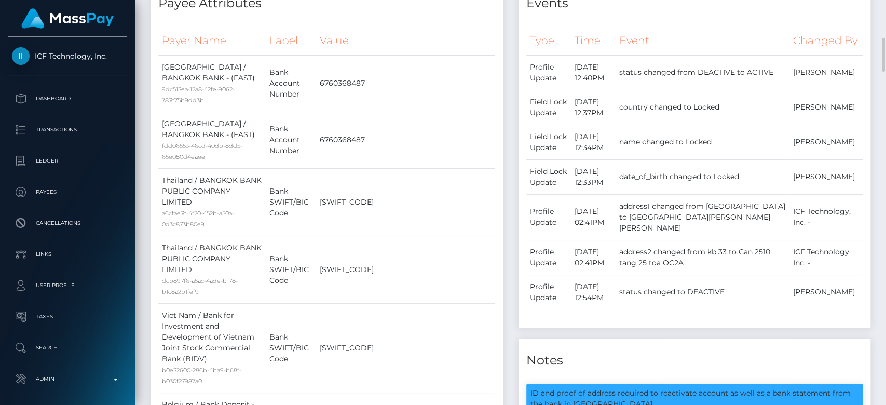
scroll to position [505, 0]
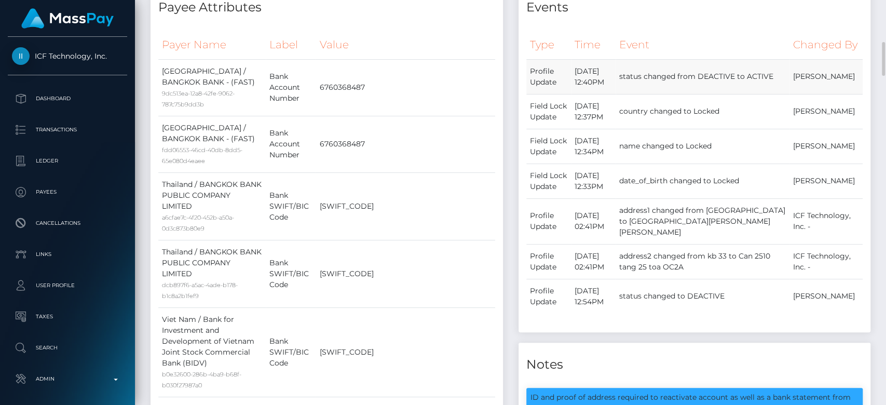
drag, startPoint x: 601, startPoint y: 96, endPoint x: 583, endPoint y: 89, distance: 19.6
click at [583, 89] on td "January 29, 2024 12:40PM" at bounding box center [593, 76] width 45 height 35
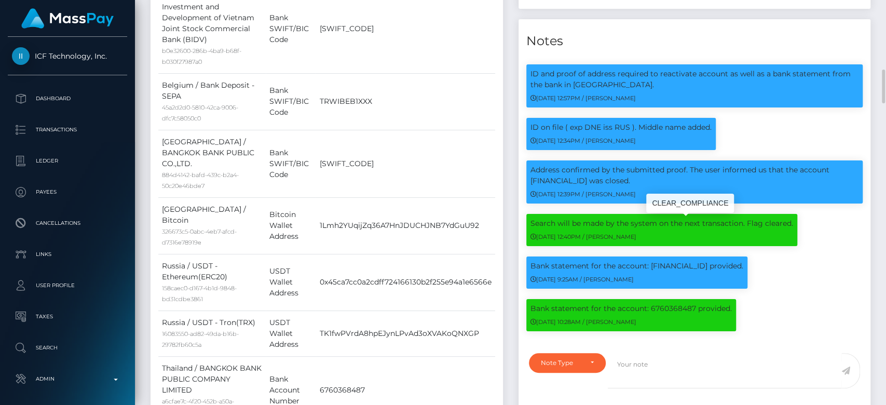
scroll to position [822, 0]
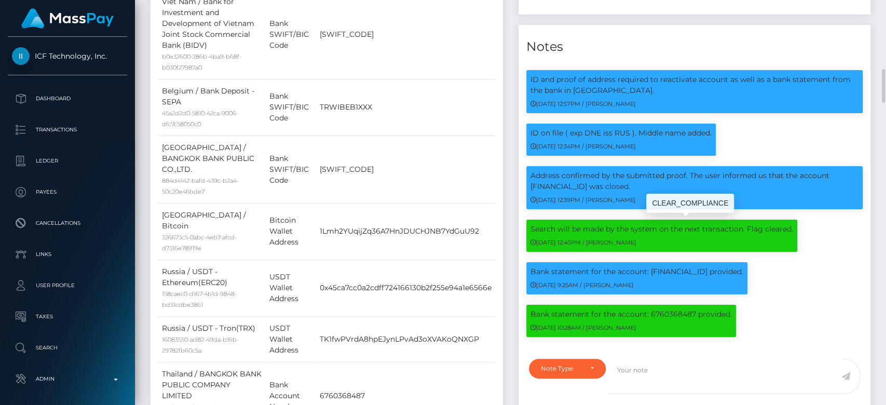
drag, startPoint x: 746, startPoint y: 233, endPoint x: 807, endPoint y: 235, distance: 60.8
click at [807, 235] on div "Search will be made by the system on the next transaction. Flag cleared. 01/29/…" at bounding box center [695, 241] width 352 height 43
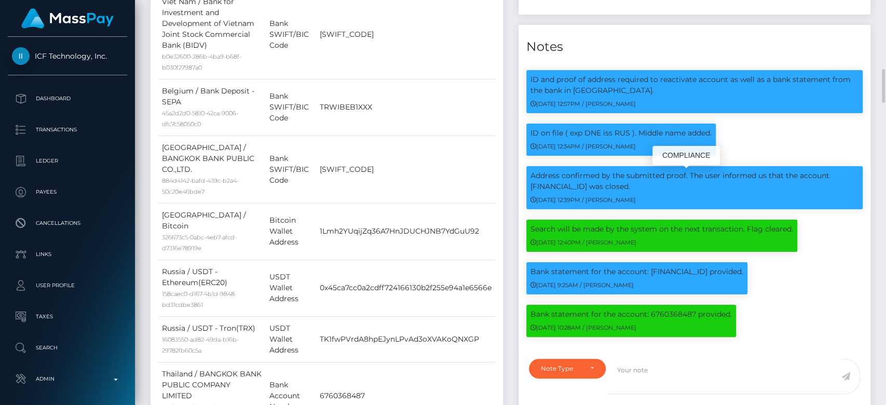
scroll to position [125, 229]
click at [776, 185] on p "Address confirmed by the submitted proof. The user informed us that the account…" at bounding box center [694, 181] width 329 height 22
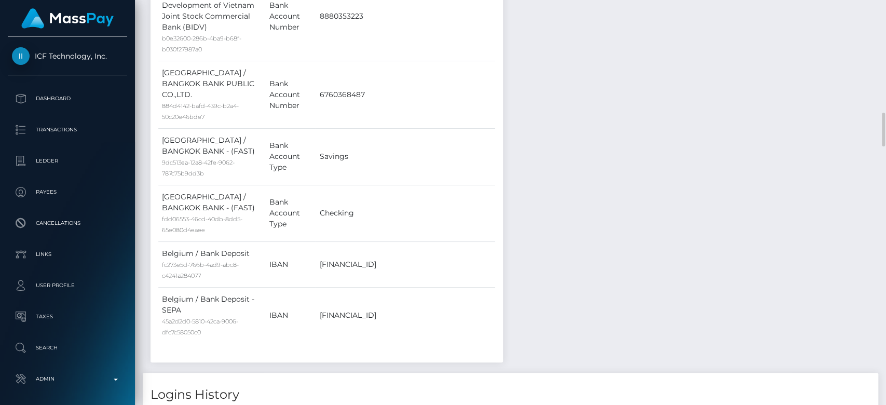
scroll to position [1347, 0]
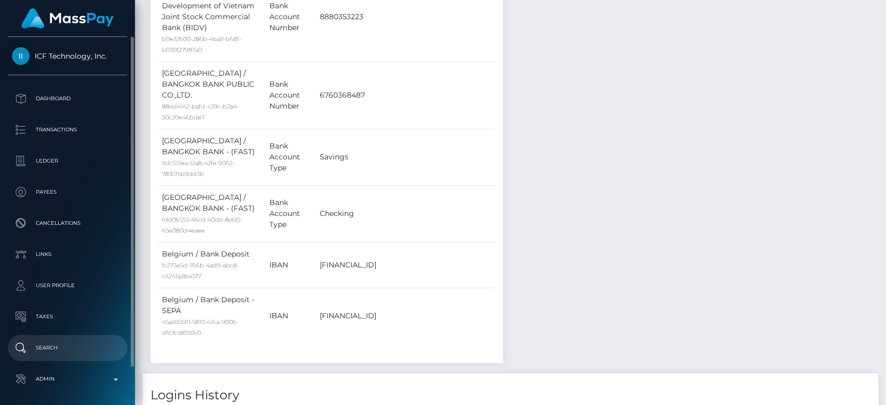
click at [60, 347] on p "Search" at bounding box center [67, 348] width 111 height 16
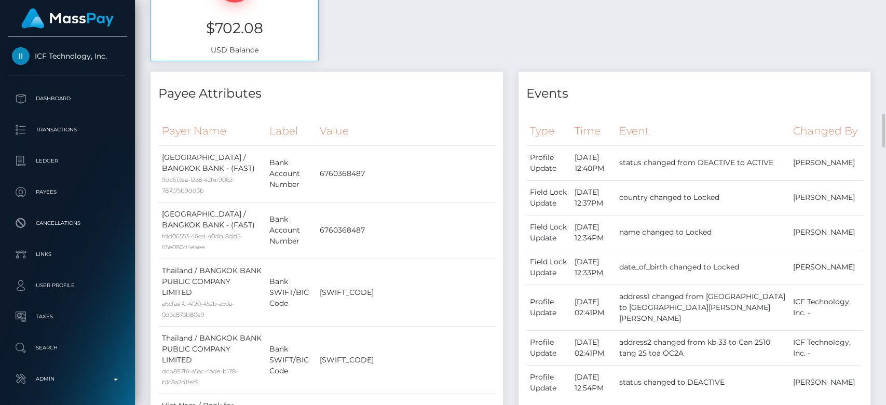
scroll to position [125, 229]
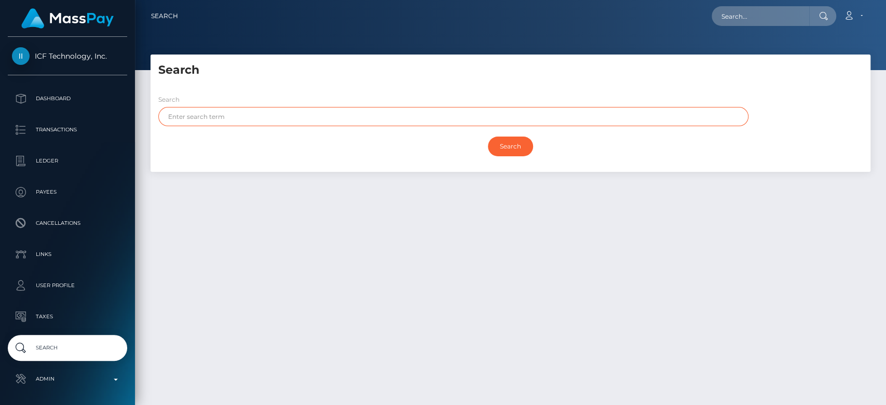
click at [294, 122] on input "text" at bounding box center [453, 116] width 590 height 19
click at [262, 118] on input "text" at bounding box center [453, 116] width 590 height 19
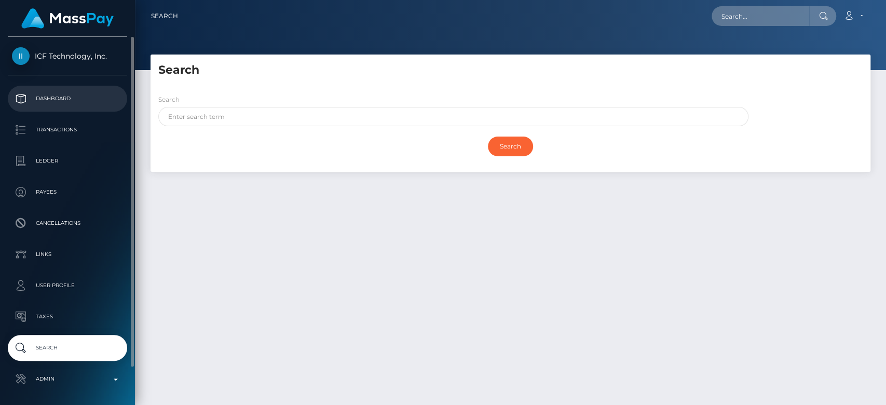
click at [72, 98] on p "Dashboard" at bounding box center [67, 99] width 111 height 16
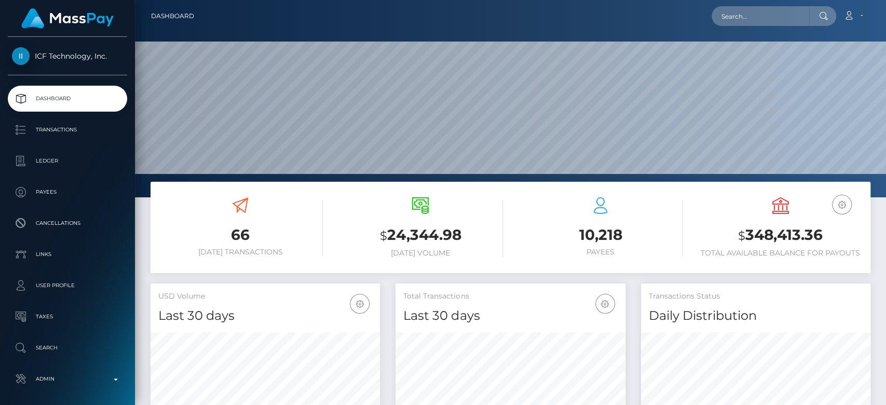
scroll to position [183, 229]
click at [736, 19] on input "text" at bounding box center [761, 16] width 98 height 20
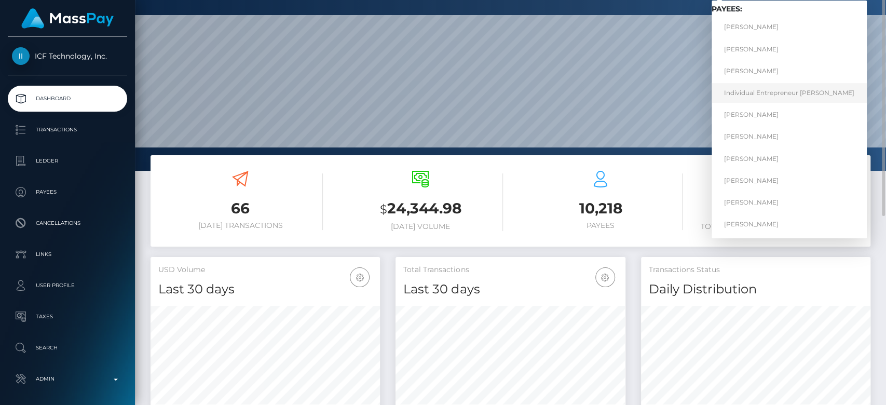
scroll to position [0, 0]
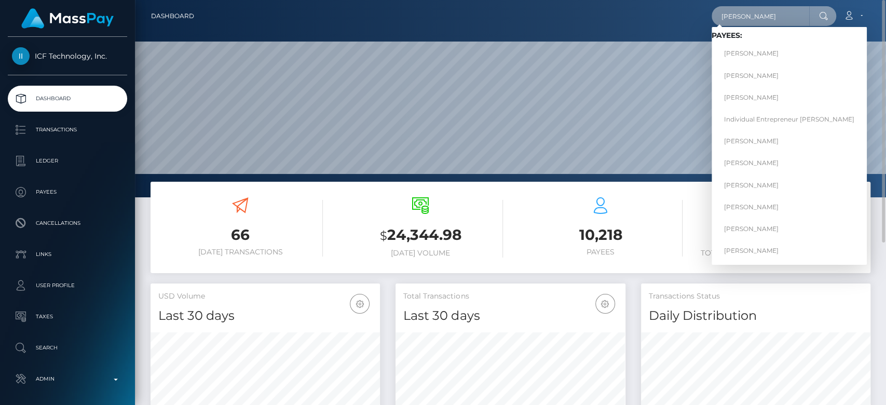
type input "[PERSON_NAME]"
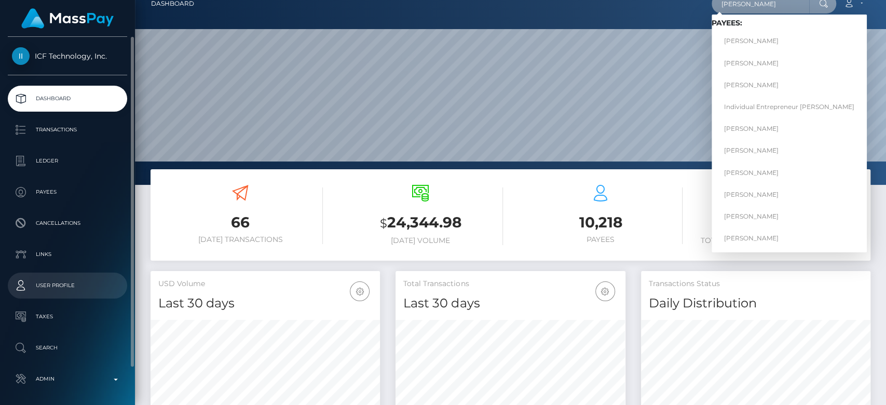
scroll to position [40, 0]
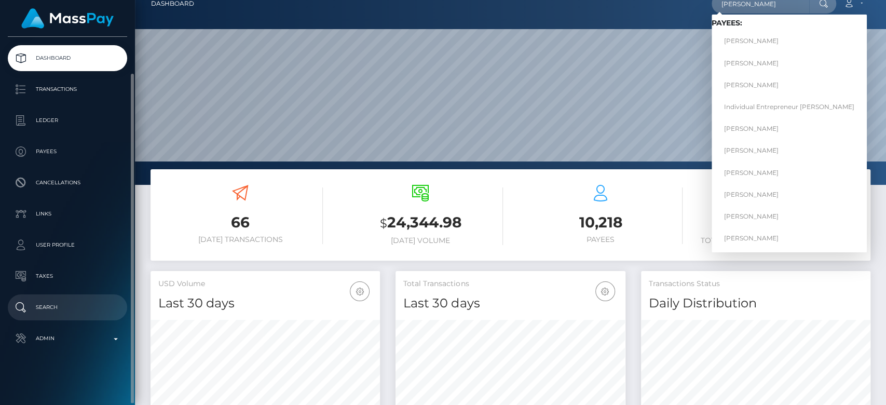
click at [53, 304] on p "Search" at bounding box center [67, 307] width 111 height 16
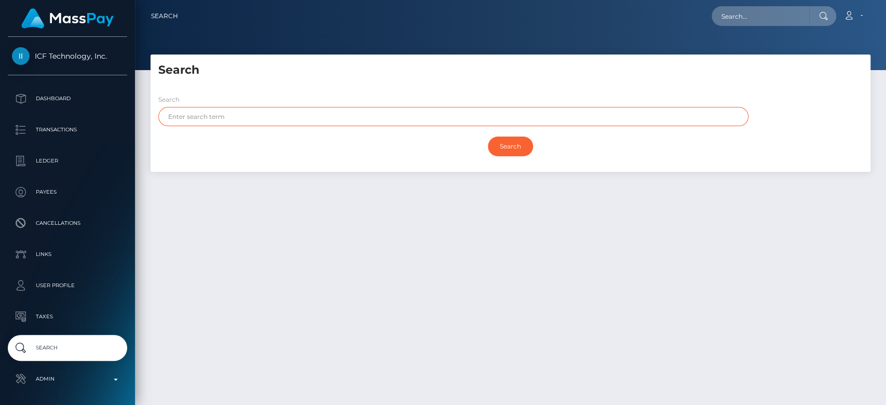
click at [256, 118] on input "text" at bounding box center [453, 116] width 590 height 19
type input "Nina"
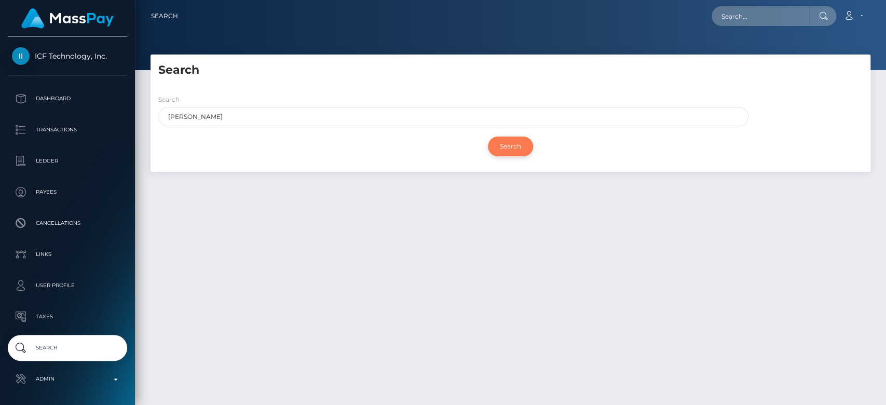
click at [506, 152] on input "Search" at bounding box center [510, 147] width 45 height 20
click at [507, 150] on input "Search" at bounding box center [510, 147] width 45 height 20
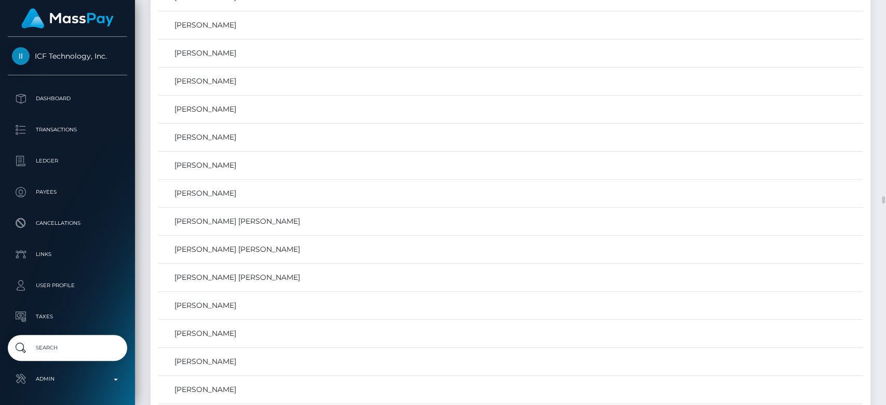
scroll to position [10295, 0]
click at [222, 153] on td "Nina Vladimirovna Ovchinnikova" at bounding box center [510, 167] width 704 height 28
click at [235, 159] on link "Nina Vladimirovna Ovchinnikova" at bounding box center [510, 166] width 697 height 15
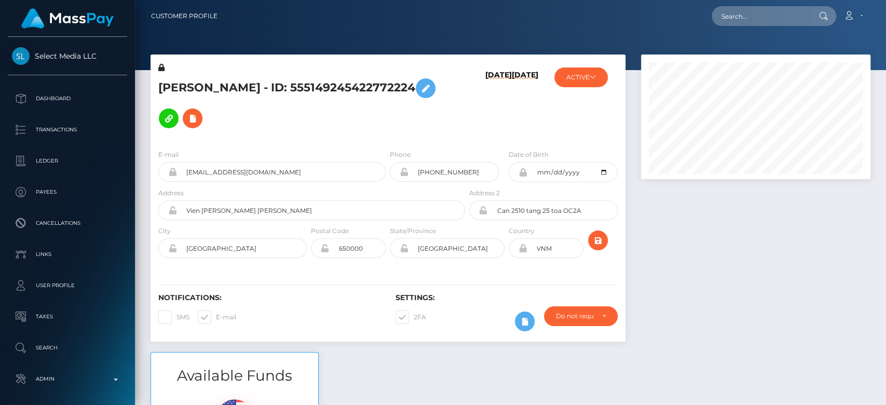
scroll to position [125, 229]
